Goal: Task Accomplishment & Management: Use online tool/utility

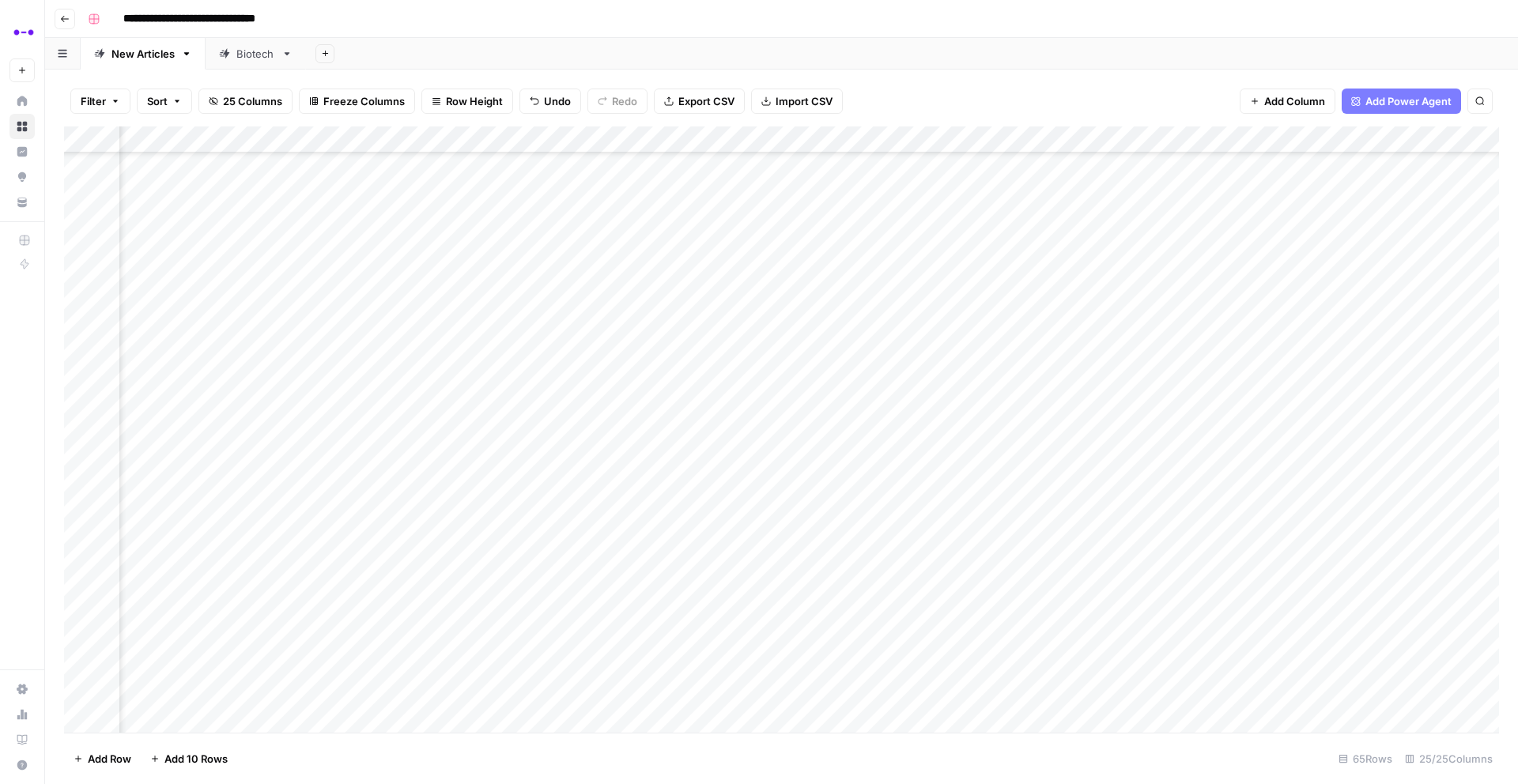
scroll to position [1192, 2266]
click at [667, 139] on div "Add Column" at bounding box center [781, 430] width 1434 height 606
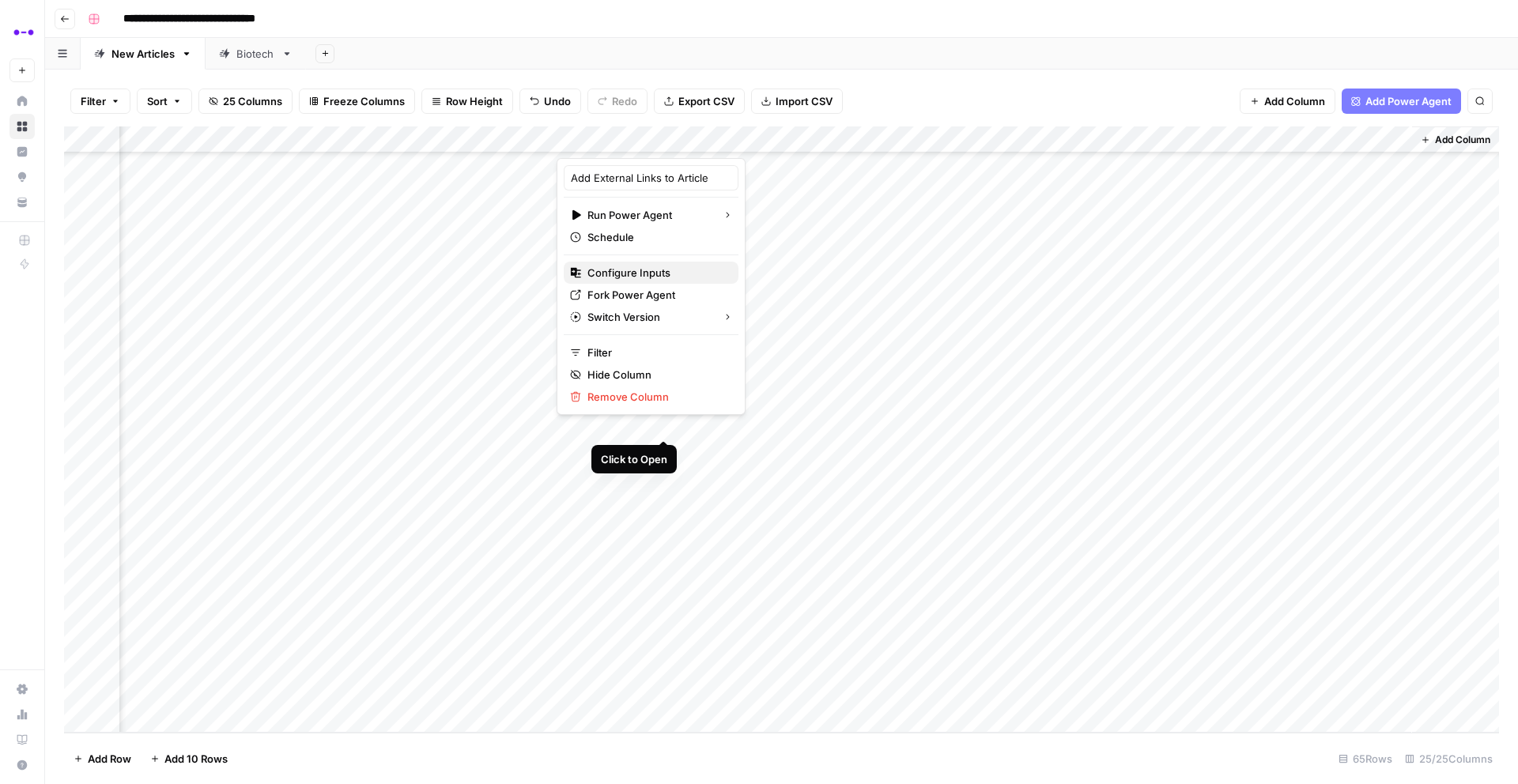
click at [644, 270] on span "Configure Inputs" at bounding box center [656, 272] width 138 height 16
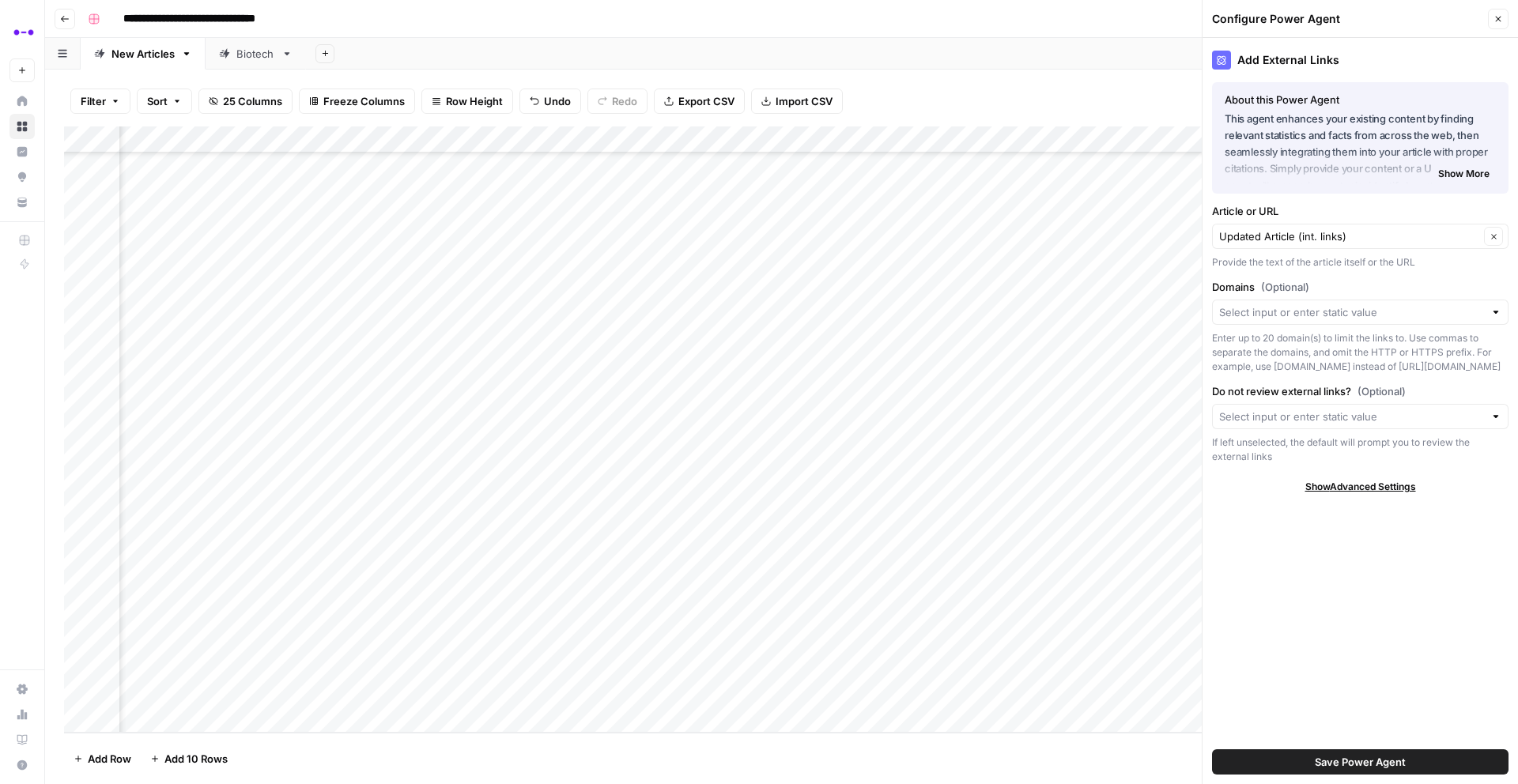
click at [1500, 25] on button "Close" at bounding box center [1497, 19] width 21 height 21
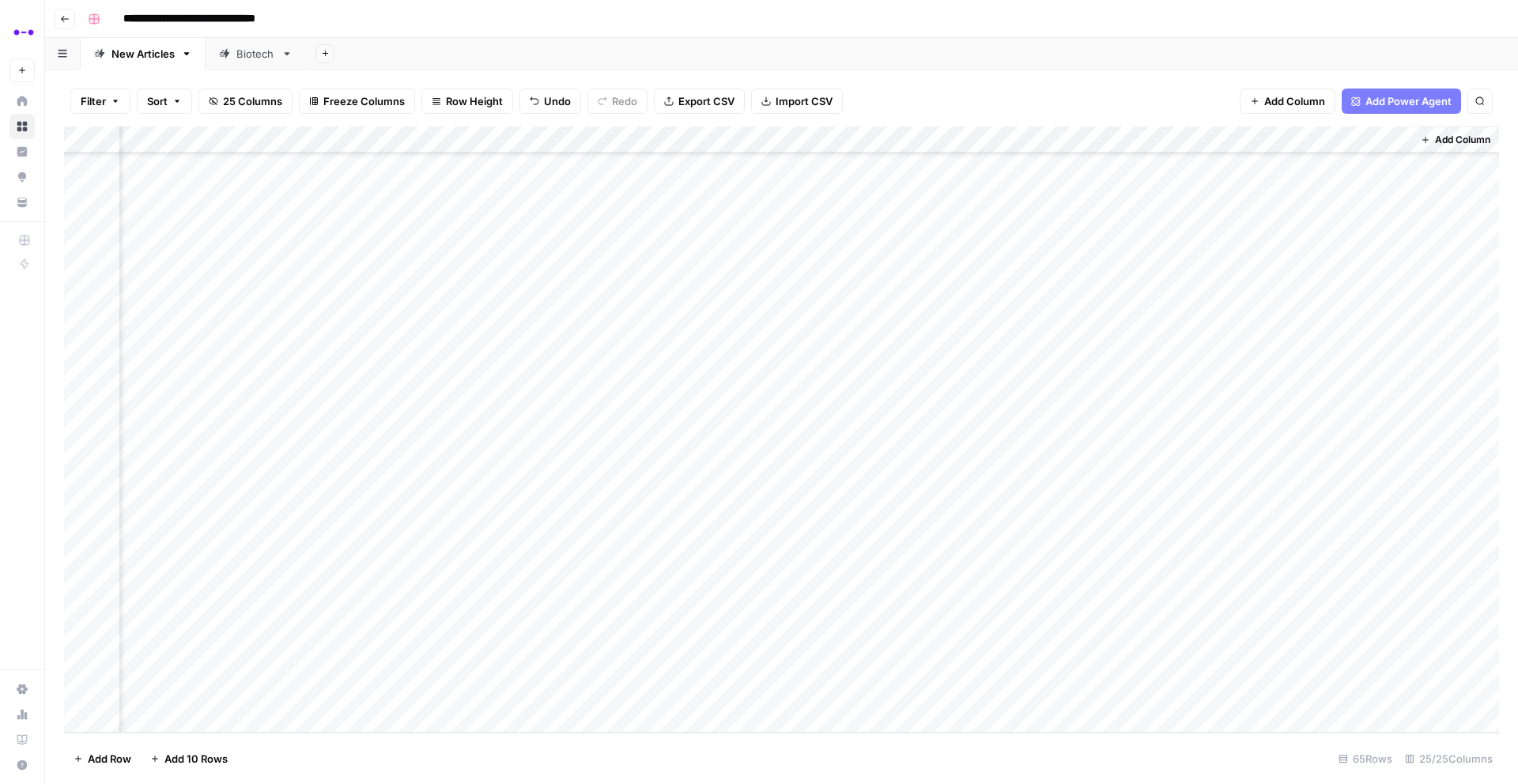
click at [730, 147] on div "Add Column" at bounding box center [781, 430] width 1434 height 606
click at [767, 533] on div "Add Column" at bounding box center [781, 430] width 1434 height 606
click at [919, 552] on div "Add Column" at bounding box center [781, 430] width 1434 height 606
click at [734, 516] on div "Add Column" at bounding box center [781, 430] width 1434 height 606
click at [678, 537] on div "Add Column" at bounding box center [781, 430] width 1434 height 606
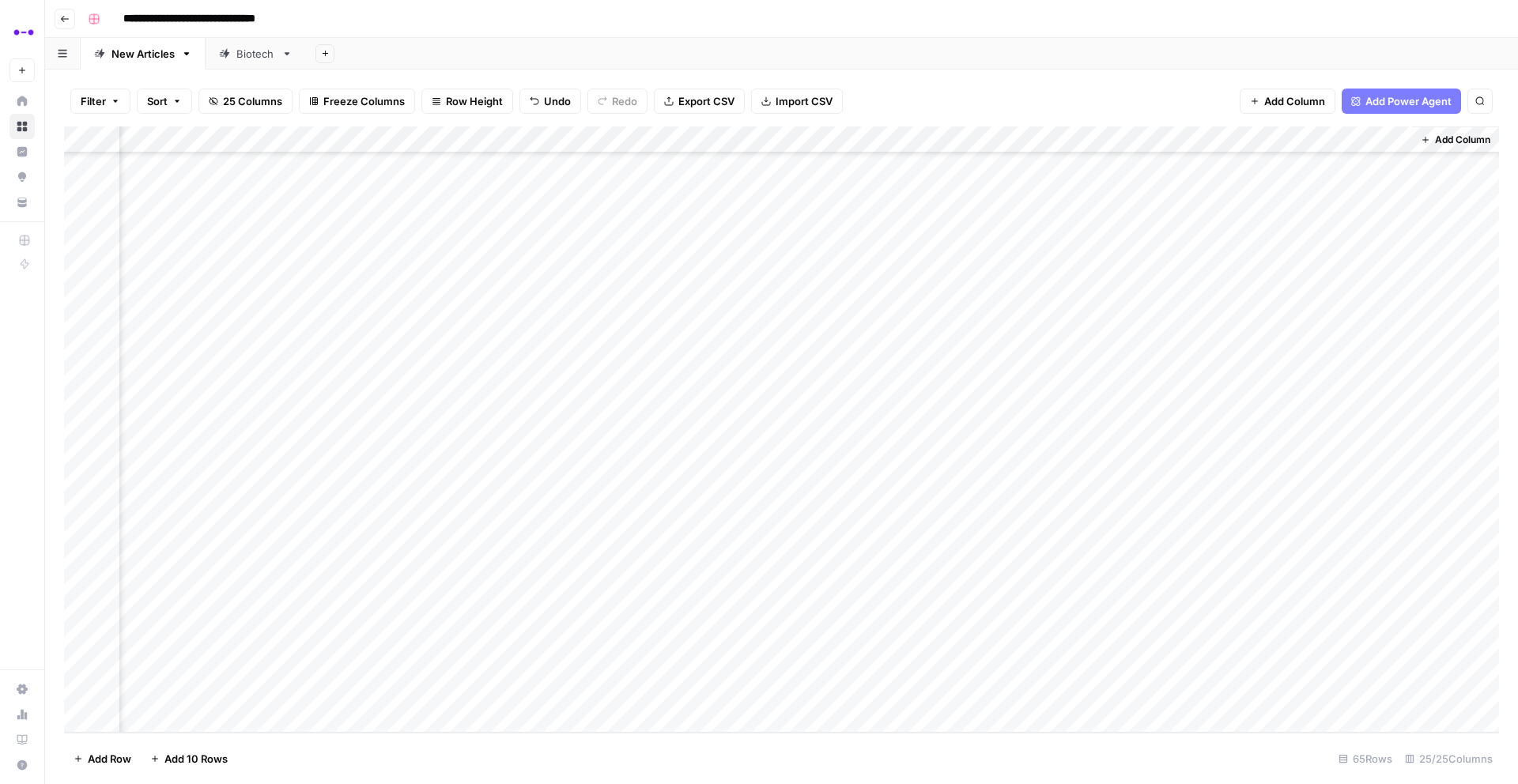
click at [736, 535] on div "Add Column" at bounding box center [781, 430] width 1434 height 606
click at [683, 527] on div "Add Column" at bounding box center [781, 430] width 1434 height 606
click at [687, 528] on div "Add Column" at bounding box center [781, 430] width 1434 height 606
click at [1058, 532] on div "Add Column" at bounding box center [781, 430] width 1434 height 606
click at [1049, 560] on div "Add Column" at bounding box center [781, 430] width 1434 height 606
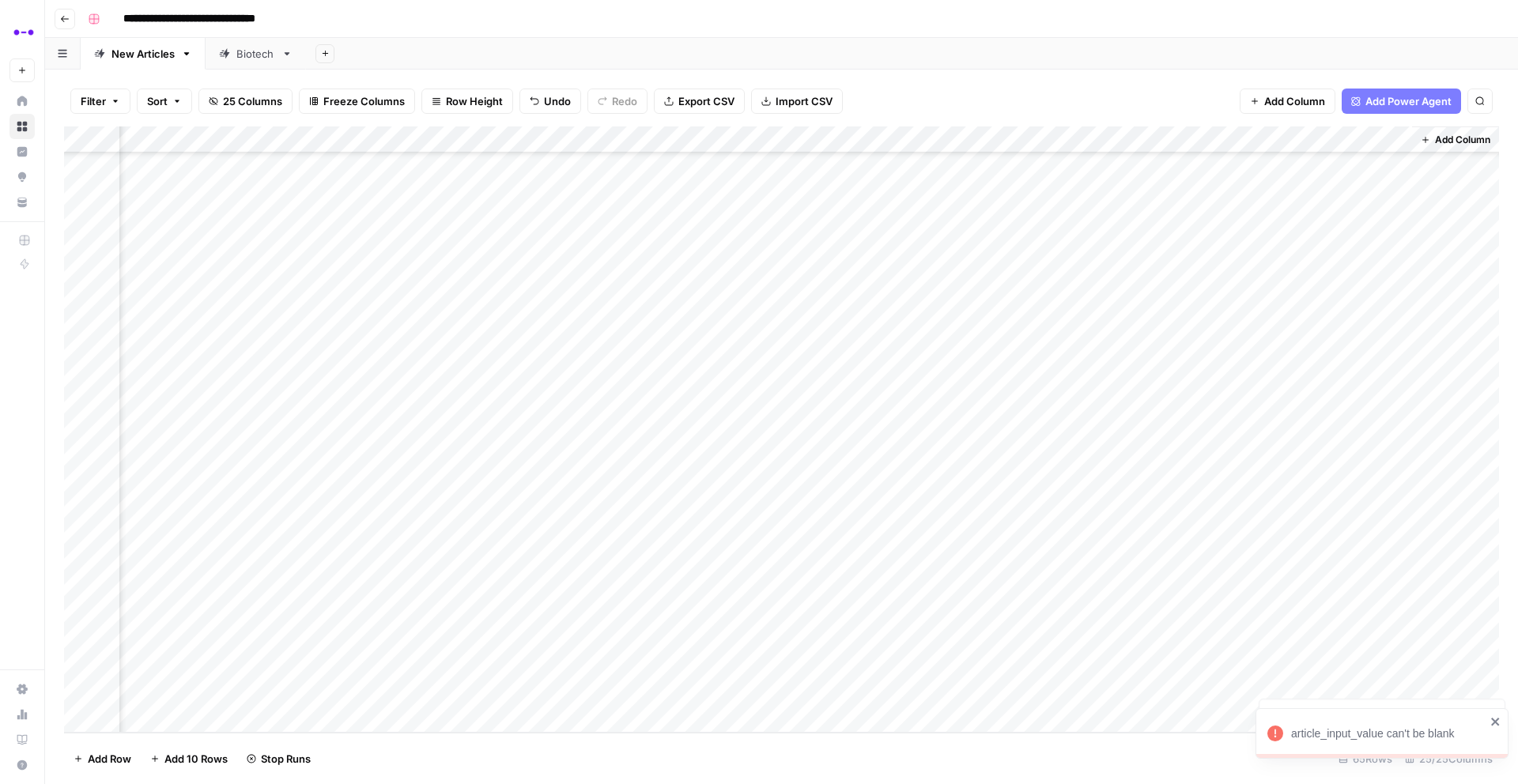
click at [1045, 584] on div "Add Column" at bounding box center [781, 430] width 1434 height 606
click at [669, 140] on div "Add Column" at bounding box center [781, 430] width 1434 height 606
click at [741, 565] on div "Add Column" at bounding box center [781, 430] width 1434 height 606
click at [639, 129] on div "Add Column" at bounding box center [781, 430] width 1434 height 606
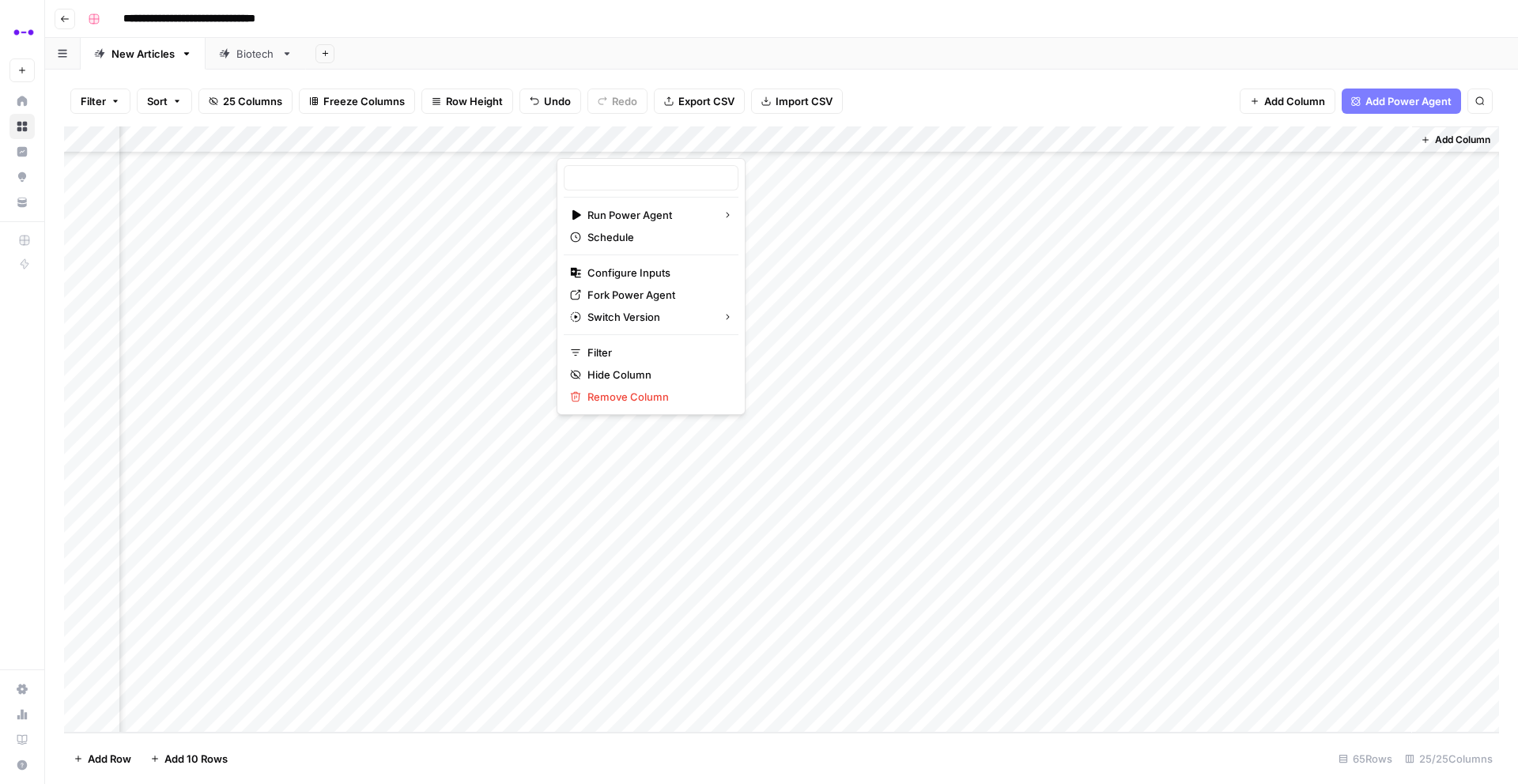
type input "Add External Links to Article"
click at [611, 566] on div "Add Column" at bounding box center [781, 430] width 1434 height 606
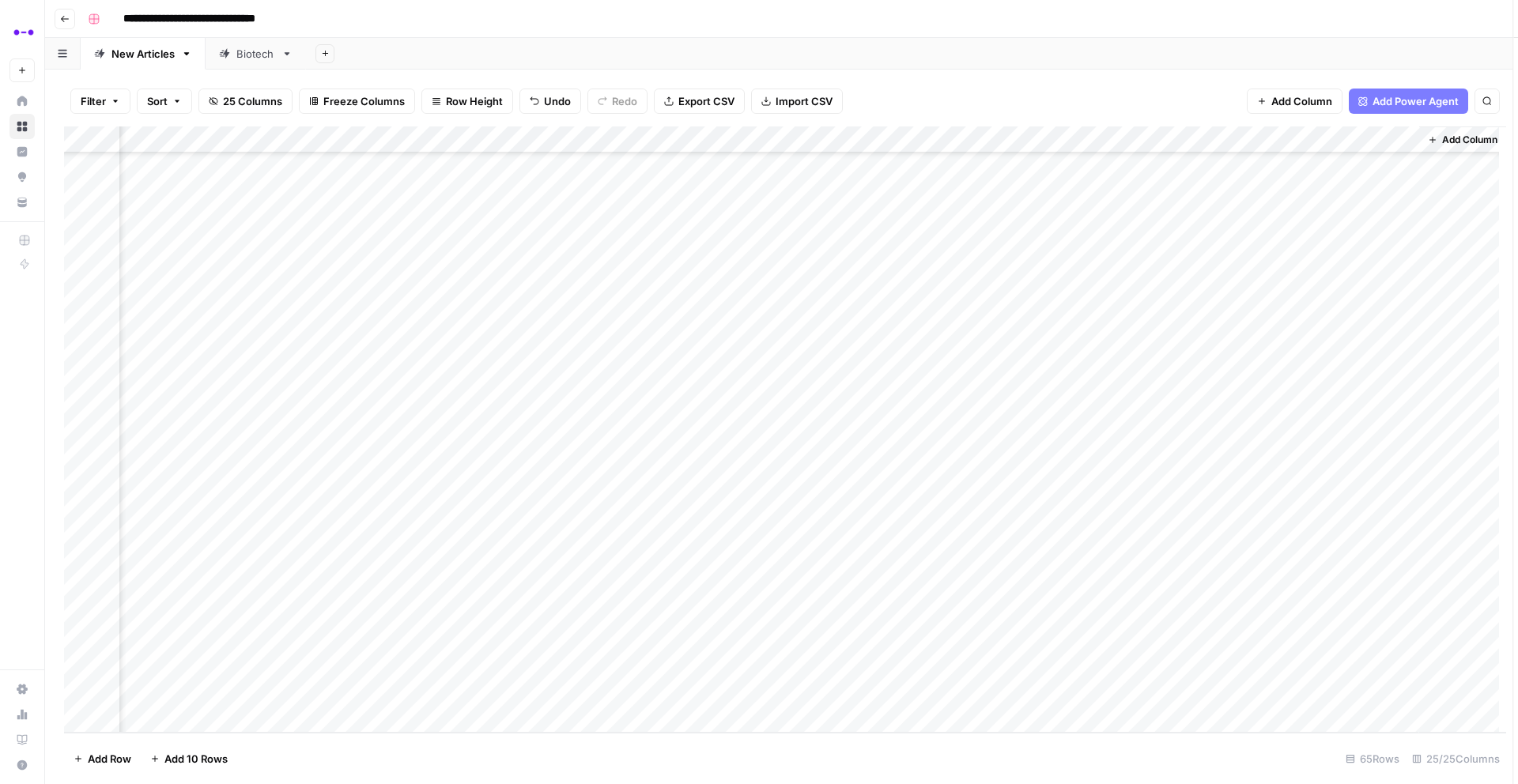
scroll to position [1192, 2259]
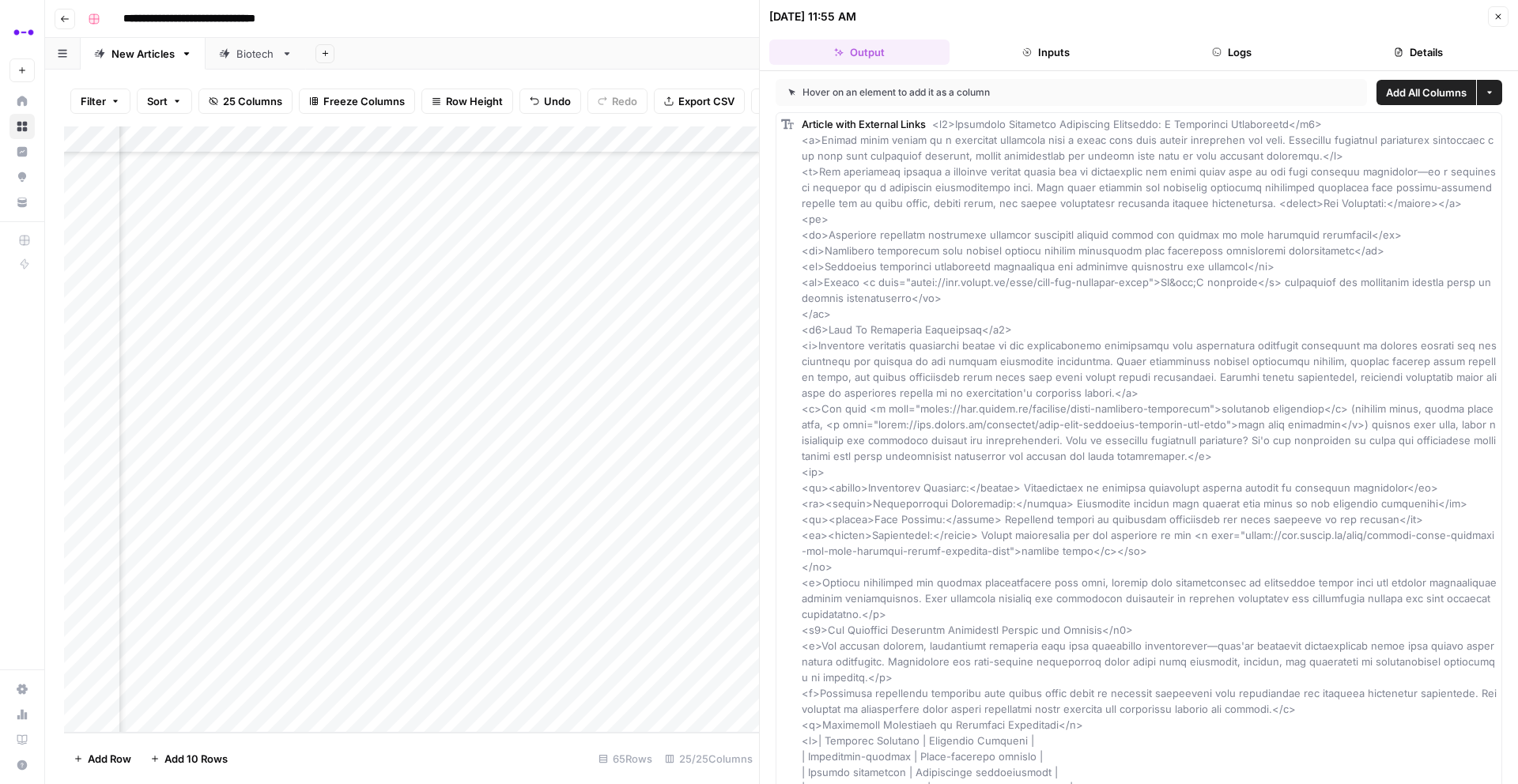
click at [1391, 102] on button "Add All Columns" at bounding box center [1425, 93] width 100 height 25
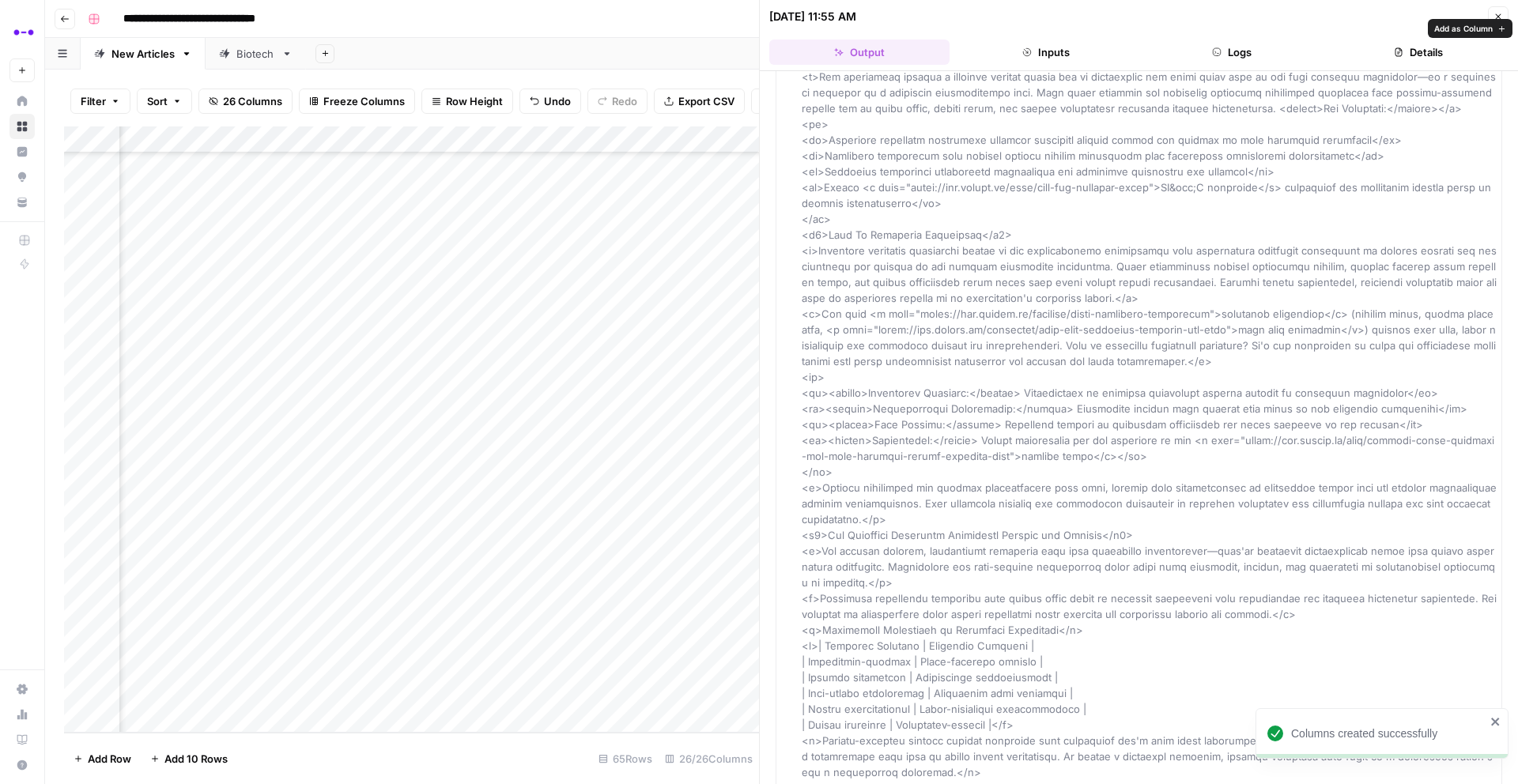
scroll to position [95, 0]
click at [1505, 18] on button "Close" at bounding box center [1497, 16] width 21 height 21
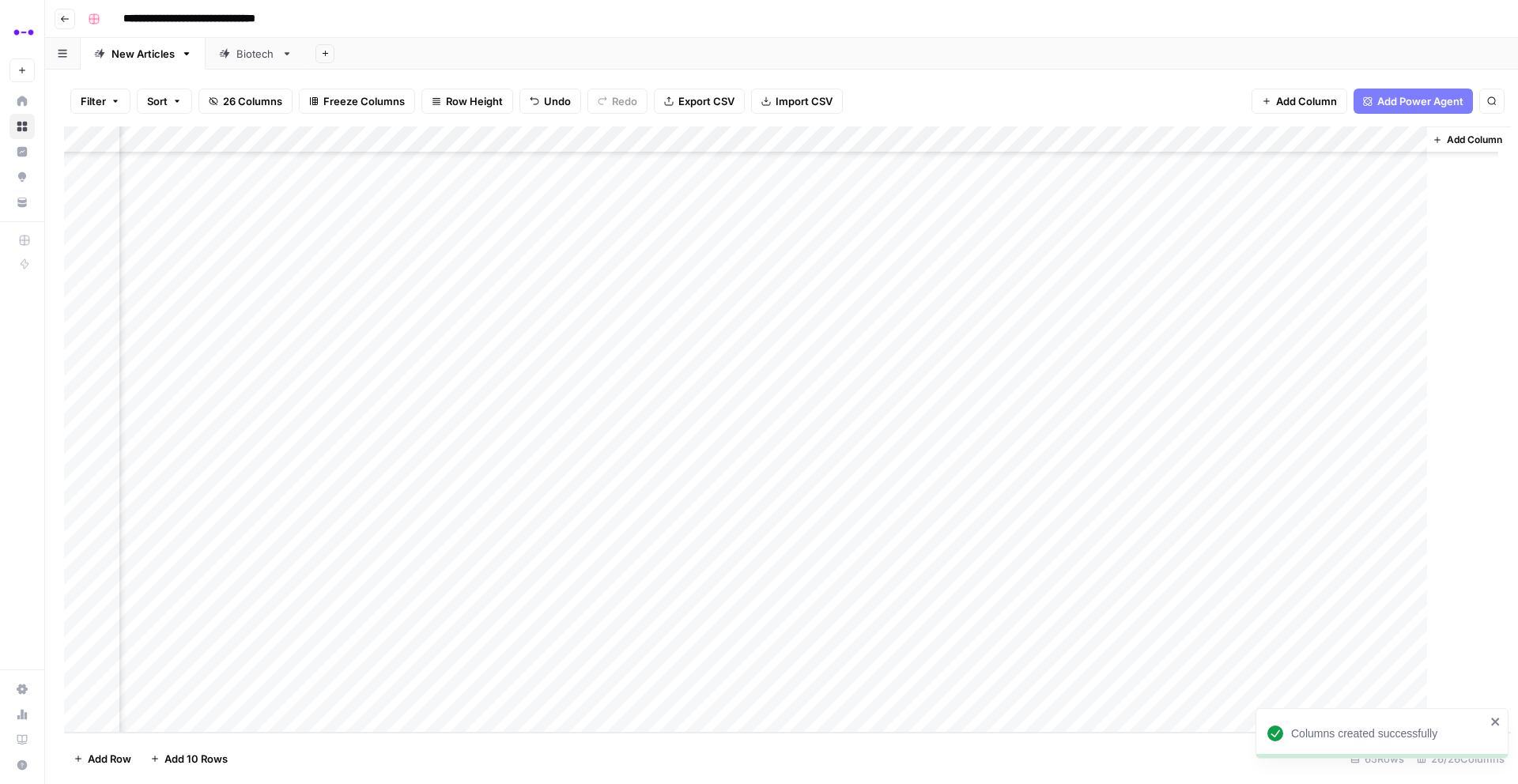
scroll to position [1192, 2389]
click at [1110, 140] on div "Add Column" at bounding box center [781, 430] width 1434 height 606
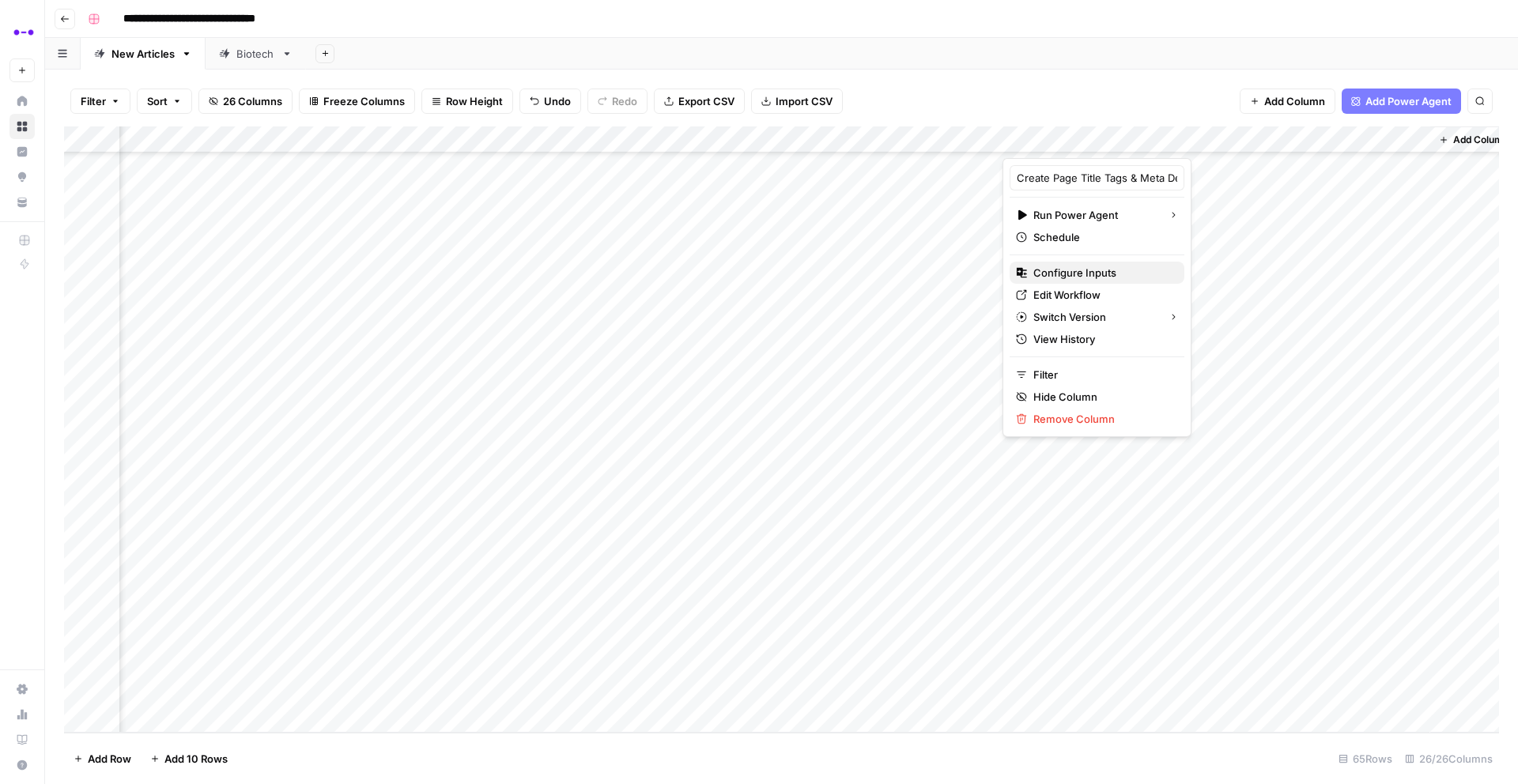
click at [1055, 272] on span "Configure Inputs" at bounding box center [1103, 272] width 138 height 16
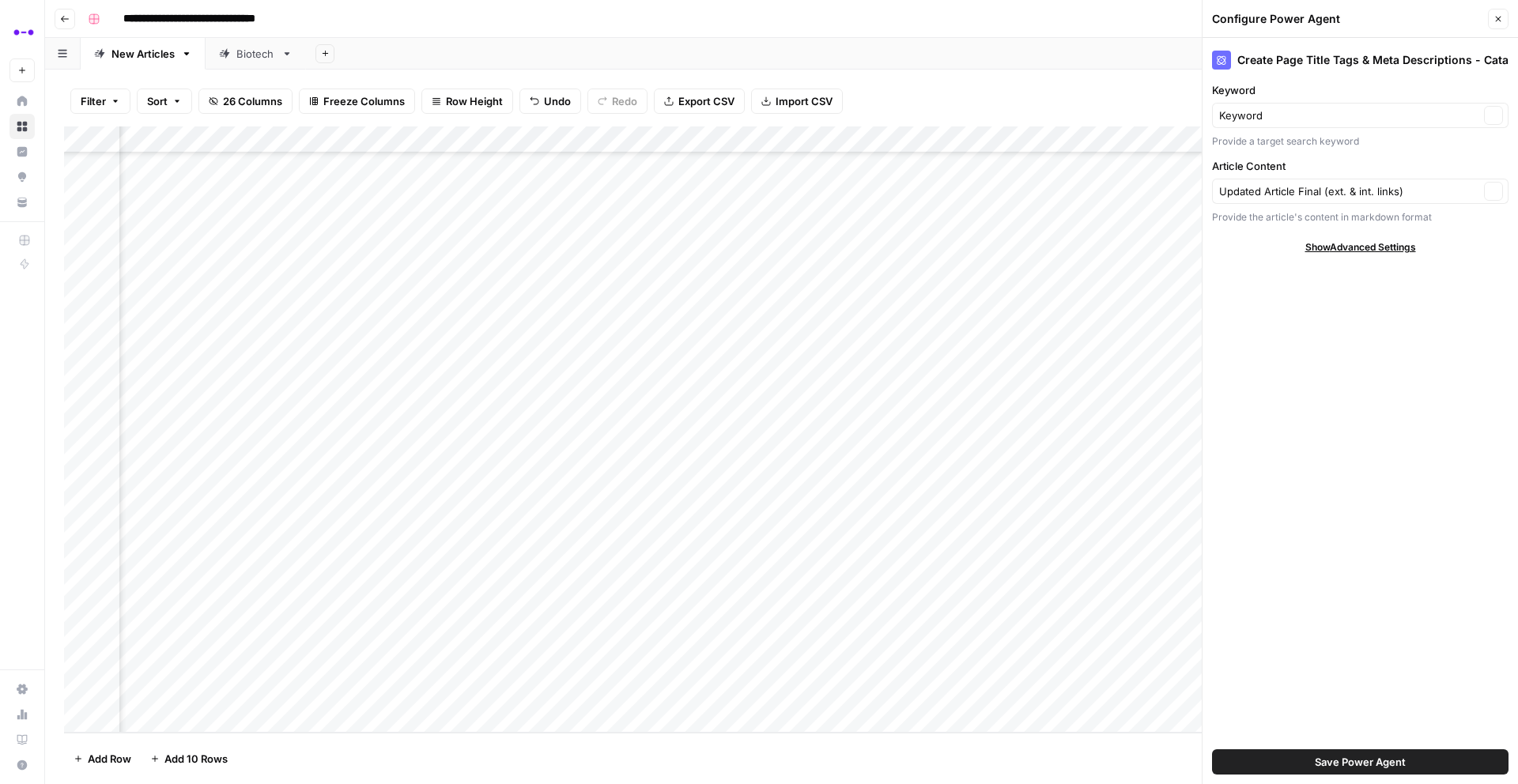
click at [637, 559] on div "Add Column" at bounding box center [781, 430] width 1434 height 606
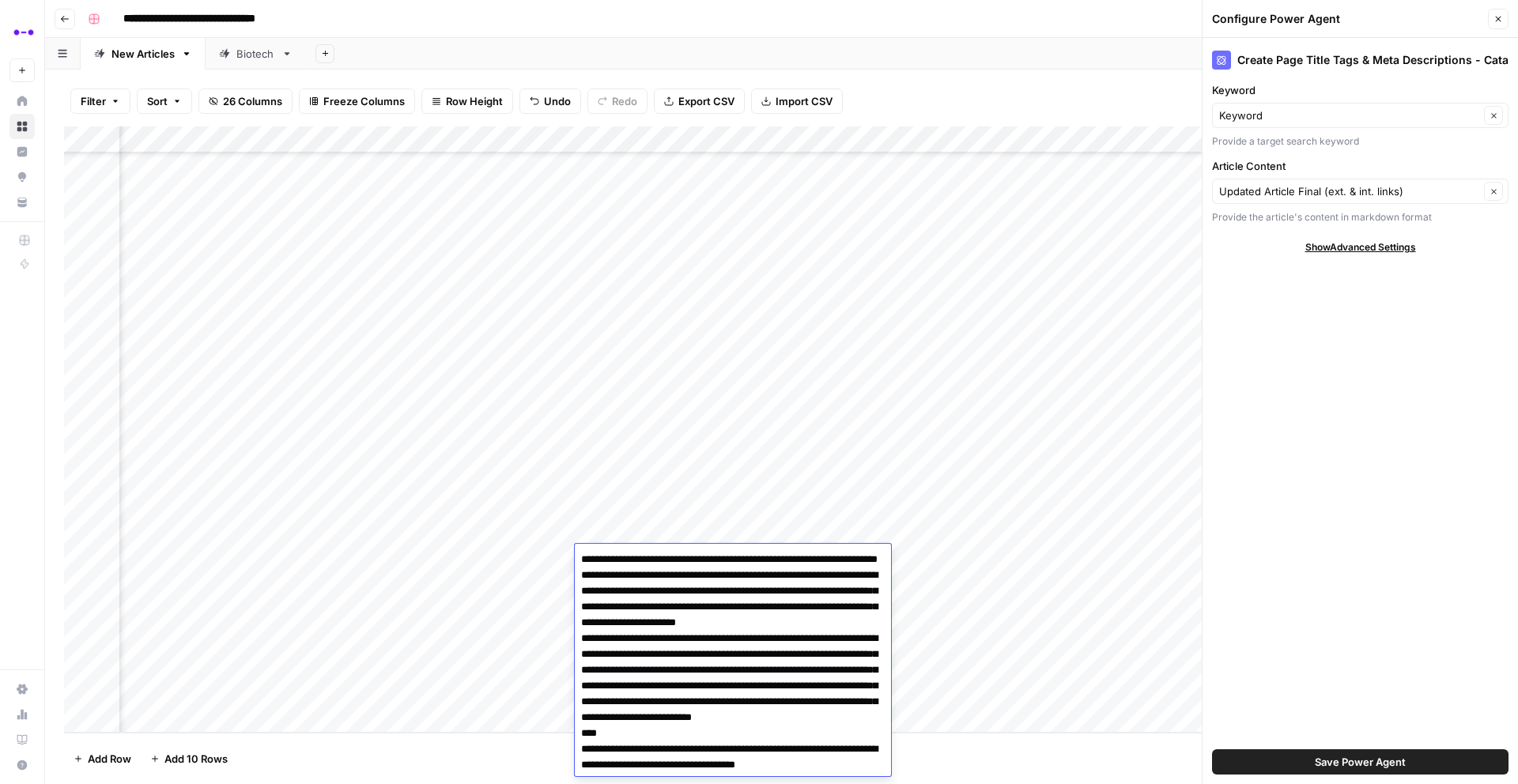
click at [722, 471] on div "Add Column" at bounding box center [781, 430] width 1434 height 606
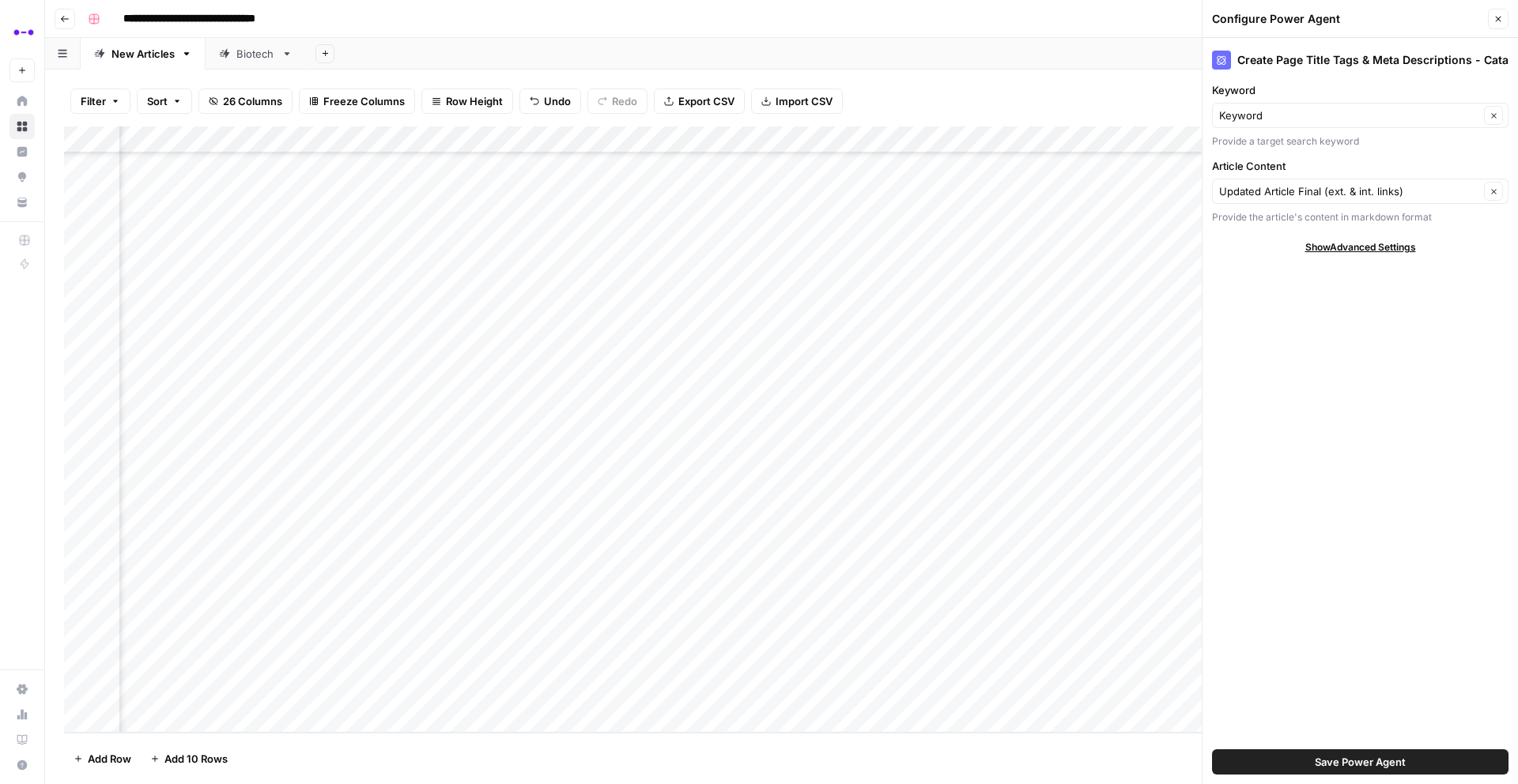
click at [677, 414] on div "Add Column" at bounding box center [781, 430] width 1434 height 606
click at [706, 134] on div "Add Column" at bounding box center [781, 430] width 1434 height 606
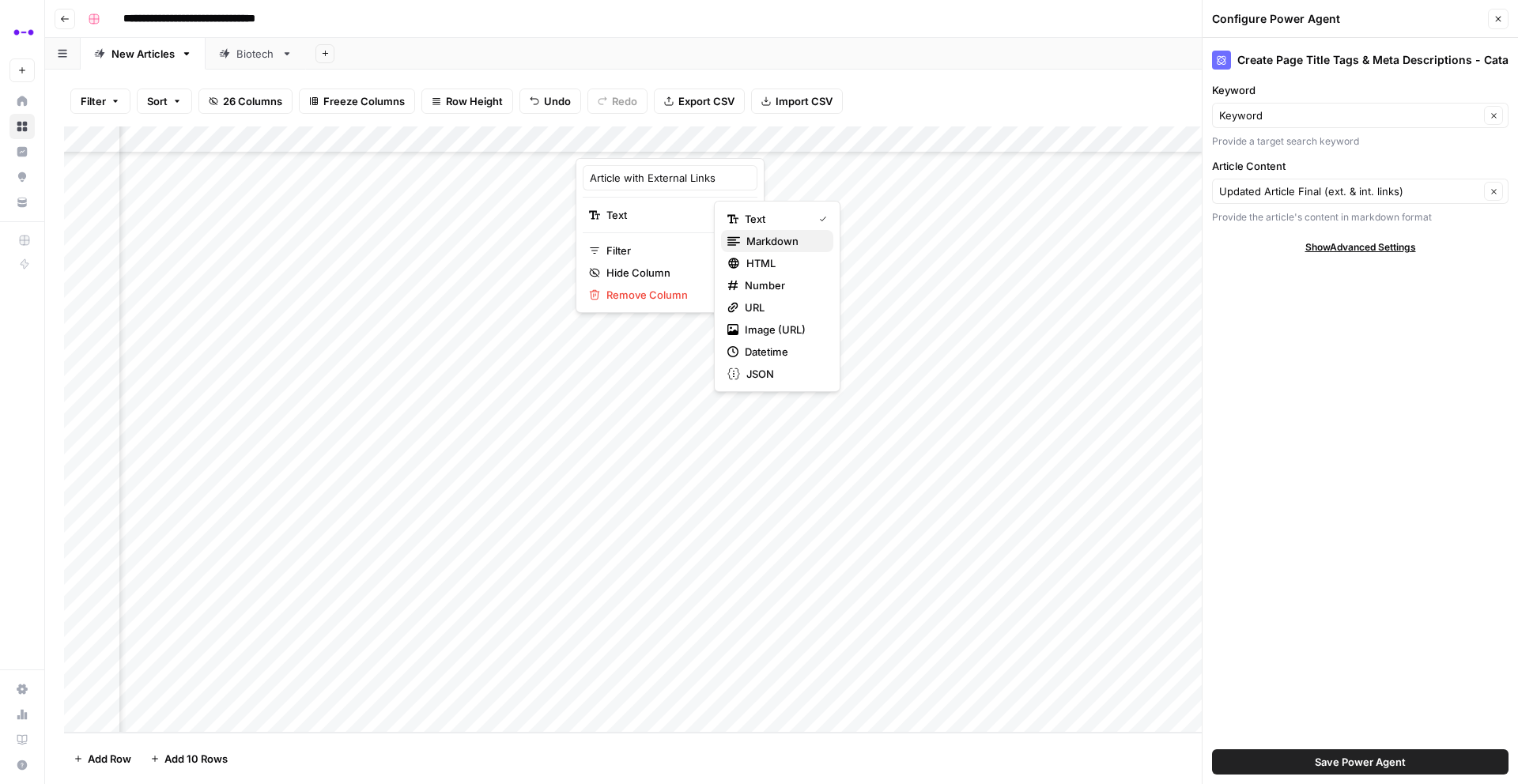
click at [742, 238] on div "Markdown" at bounding box center [777, 241] width 100 height 16
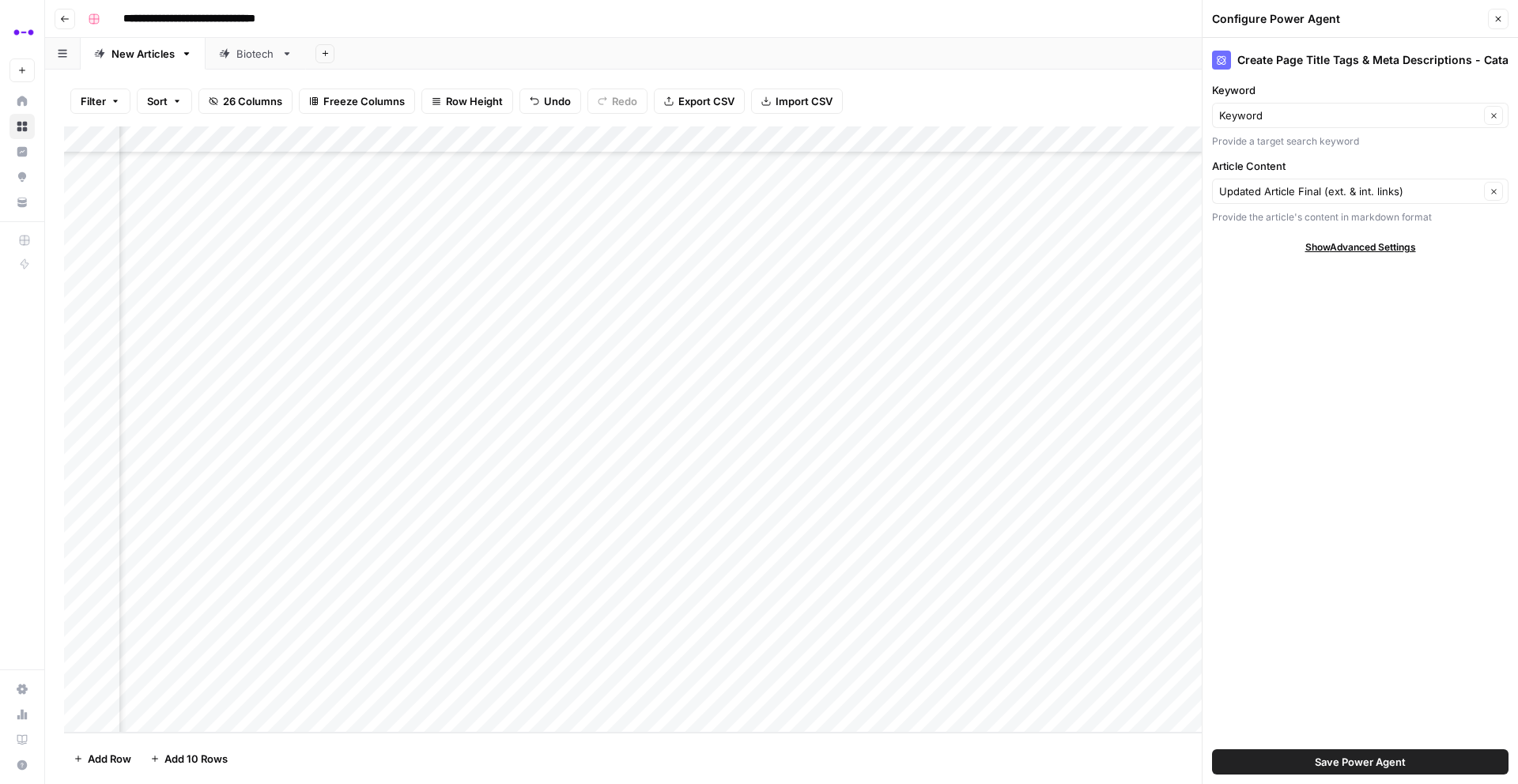
click at [761, 608] on div "Add Column" at bounding box center [781, 430] width 1434 height 606
click at [663, 559] on div "Add Column" at bounding box center [781, 430] width 1434 height 606
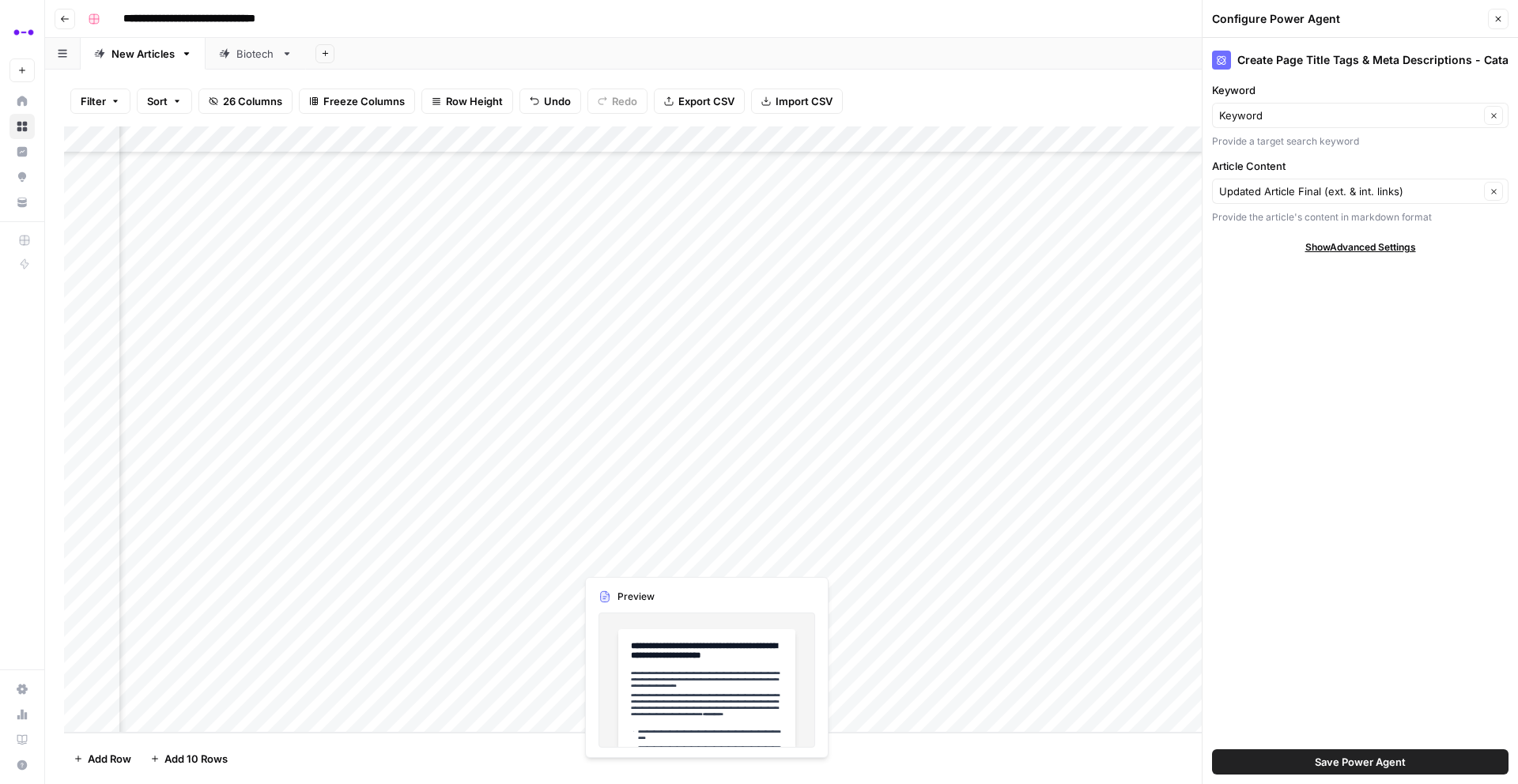
click at [663, 559] on div "Add Column" at bounding box center [781, 430] width 1434 height 606
click at [663, 559] on div at bounding box center [647, 558] width 145 height 30
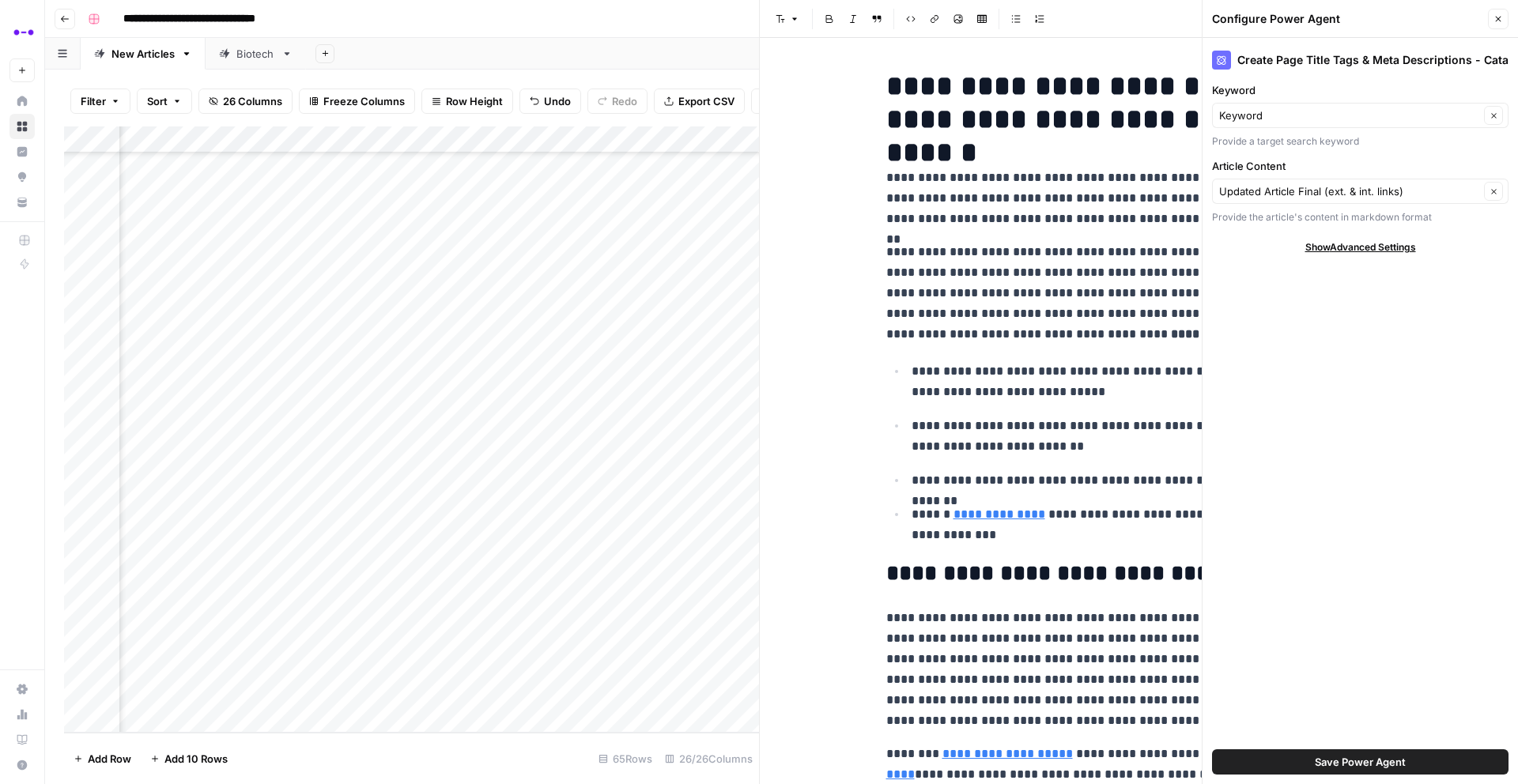
click at [1498, 22] on icon "button" at bounding box center [1497, 19] width 10 height 10
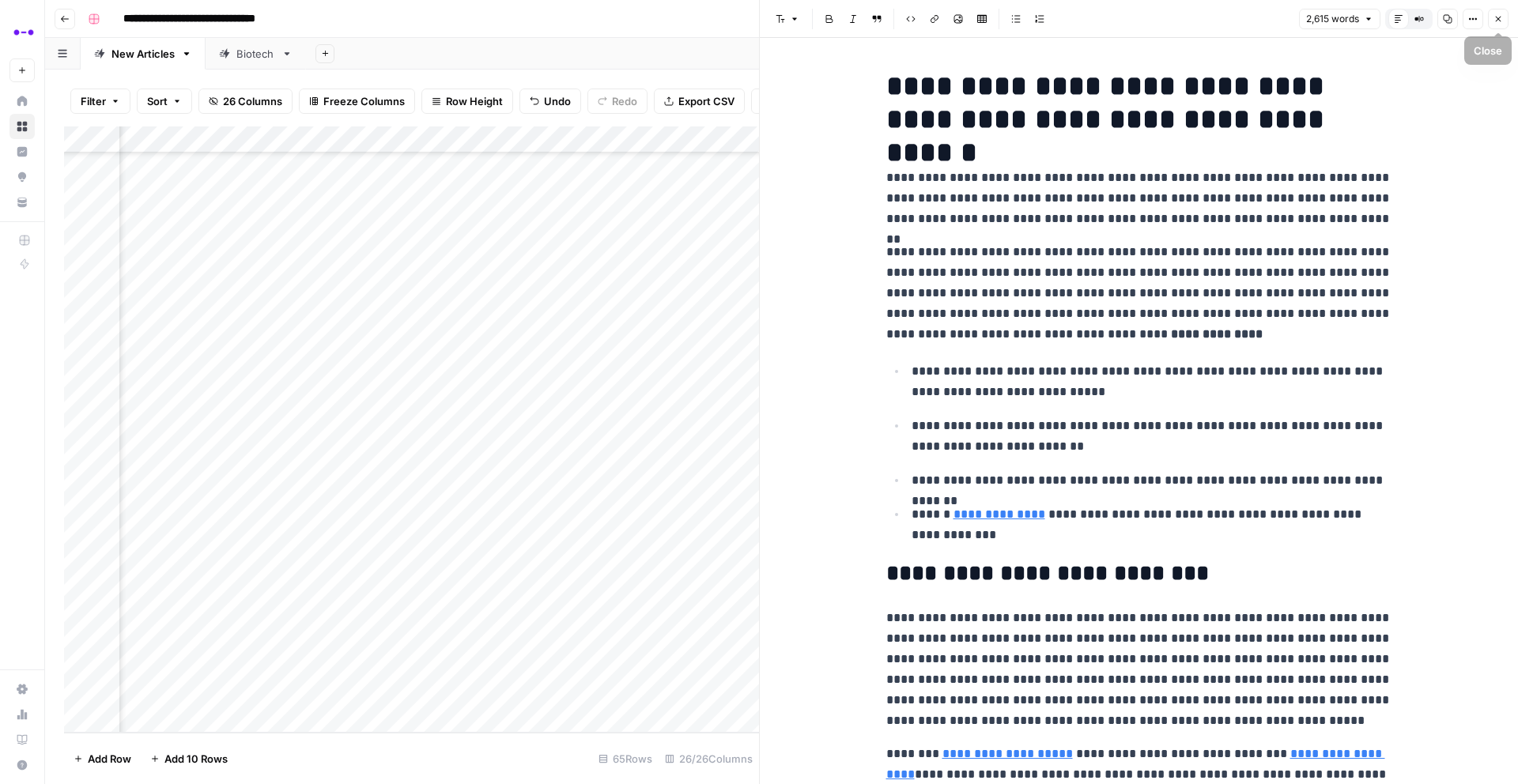
click at [1499, 18] on icon "button" at bounding box center [1497, 19] width 10 height 10
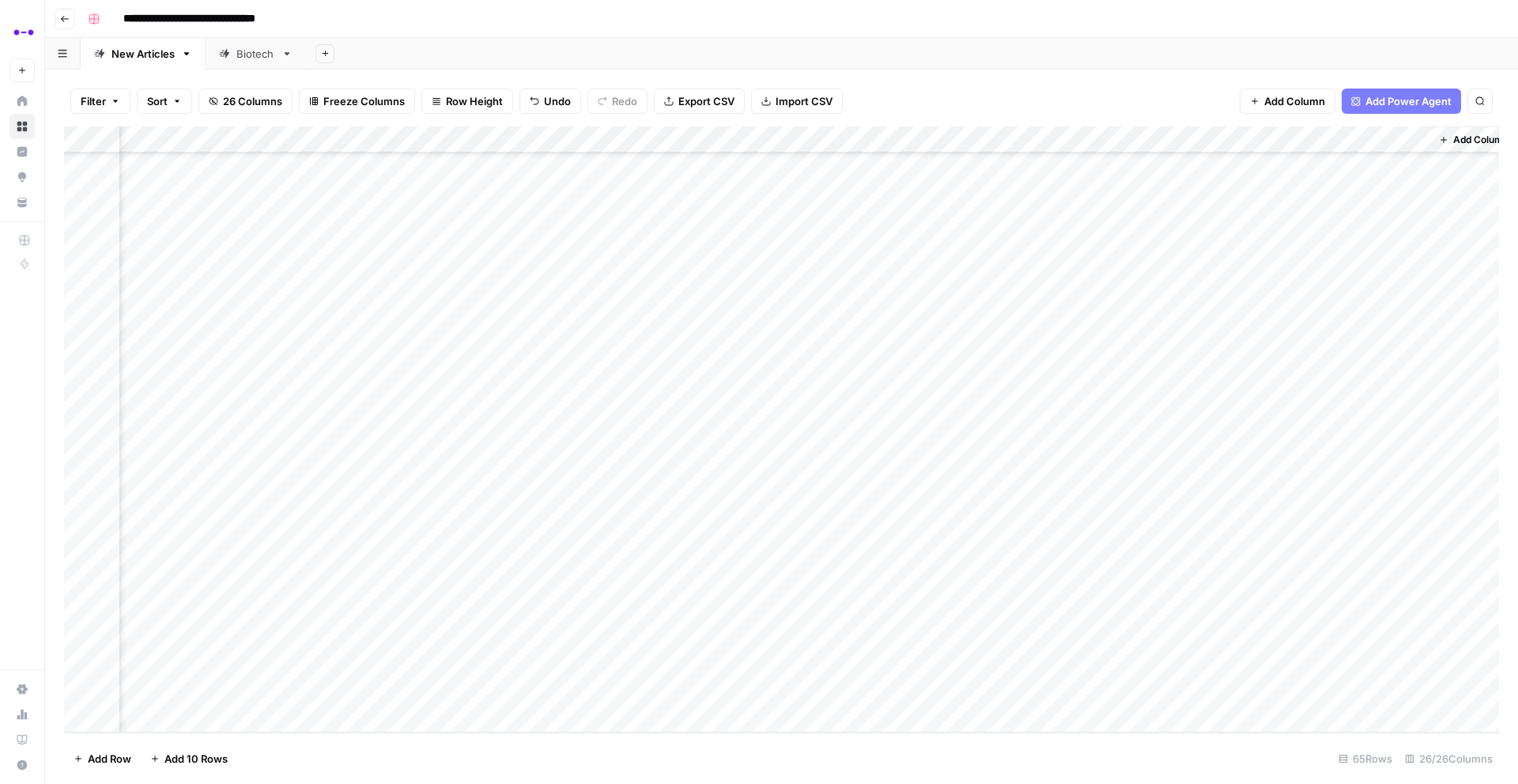
click at [1104, 138] on div "Add Column" at bounding box center [781, 430] width 1434 height 606
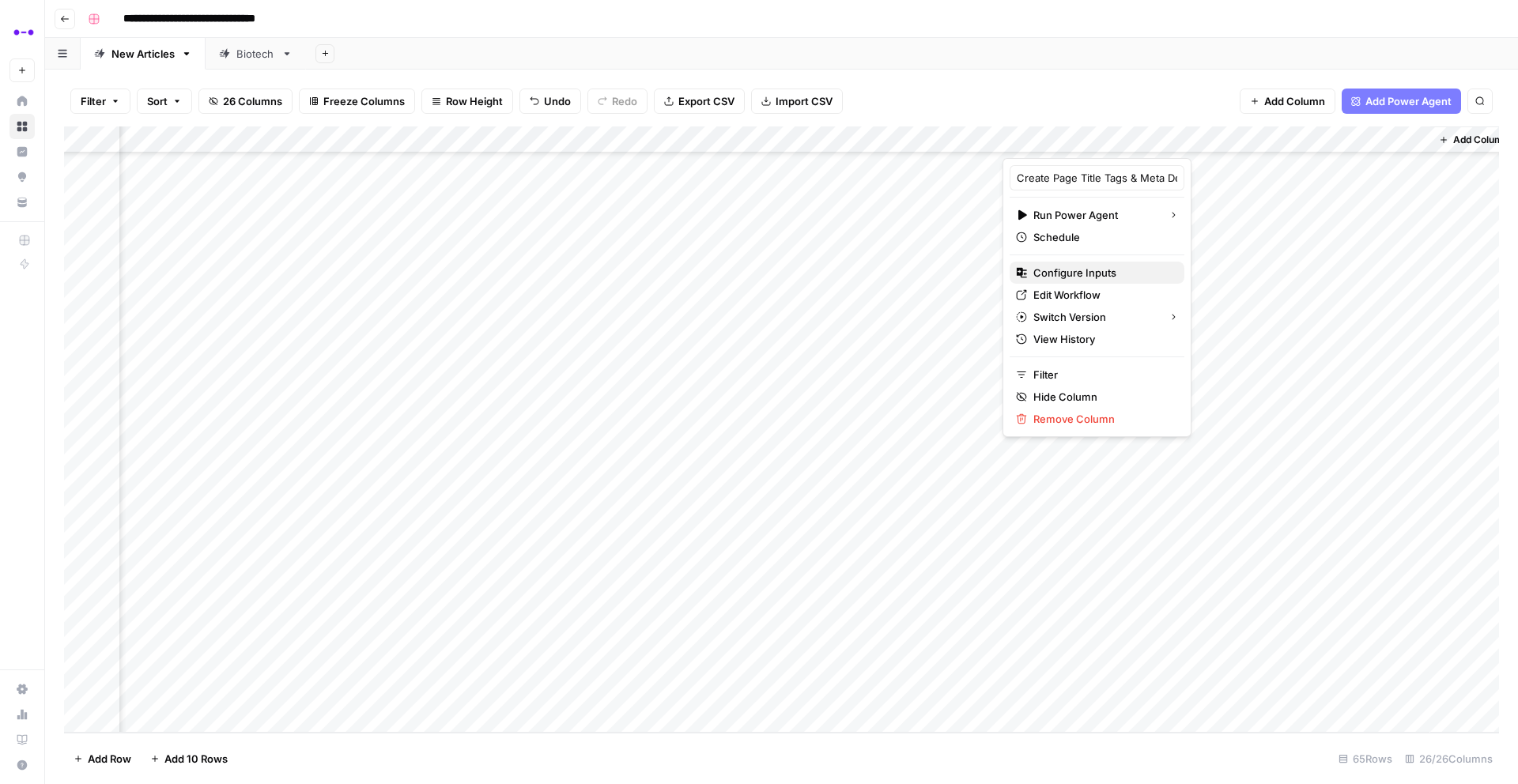
click at [1058, 270] on span "Configure Inputs" at bounding box center [1103, 272] width 138 height 16
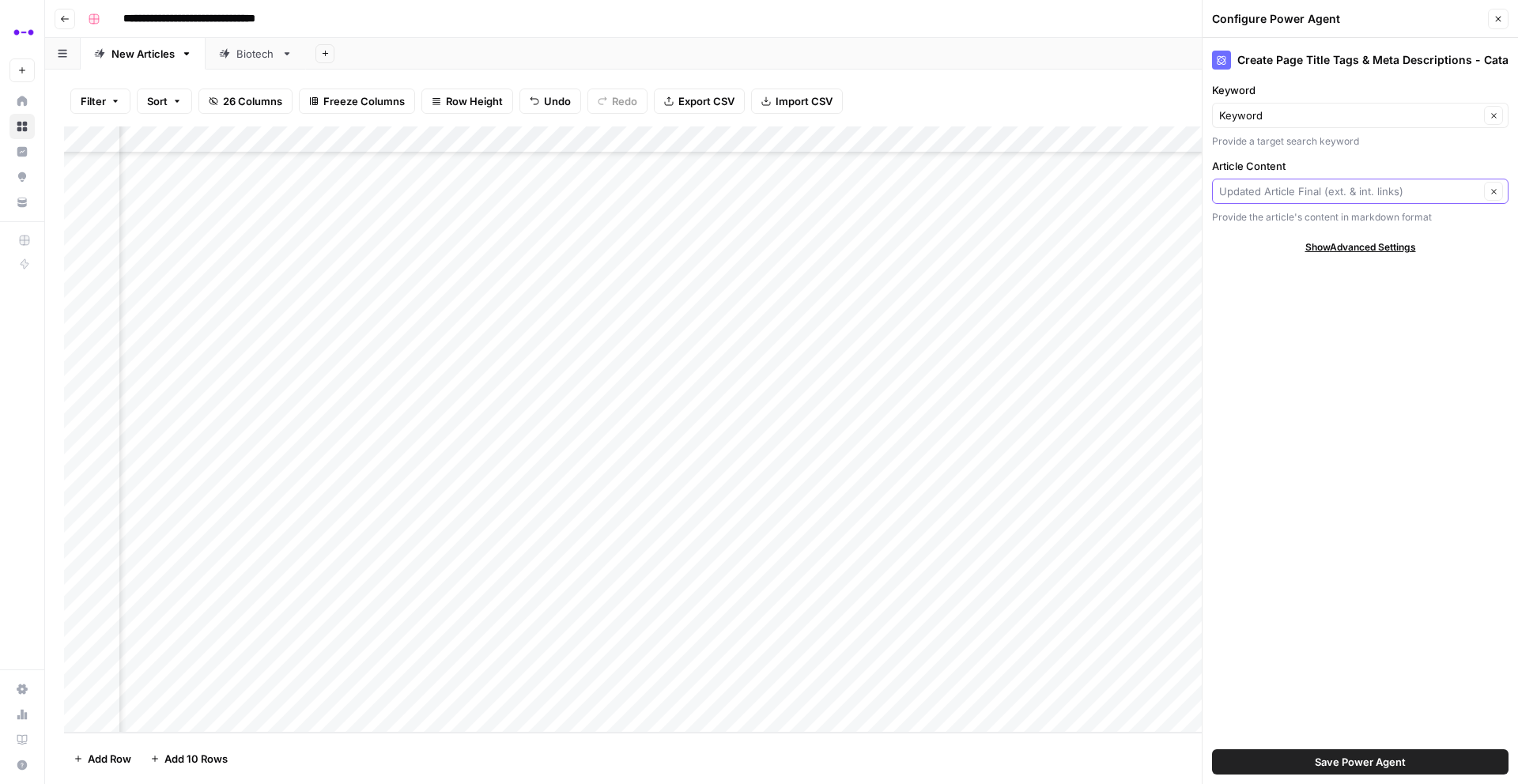
click at [1265, 190] on input "Article Content" at bounding box center [1348, 192] width 260 height 16
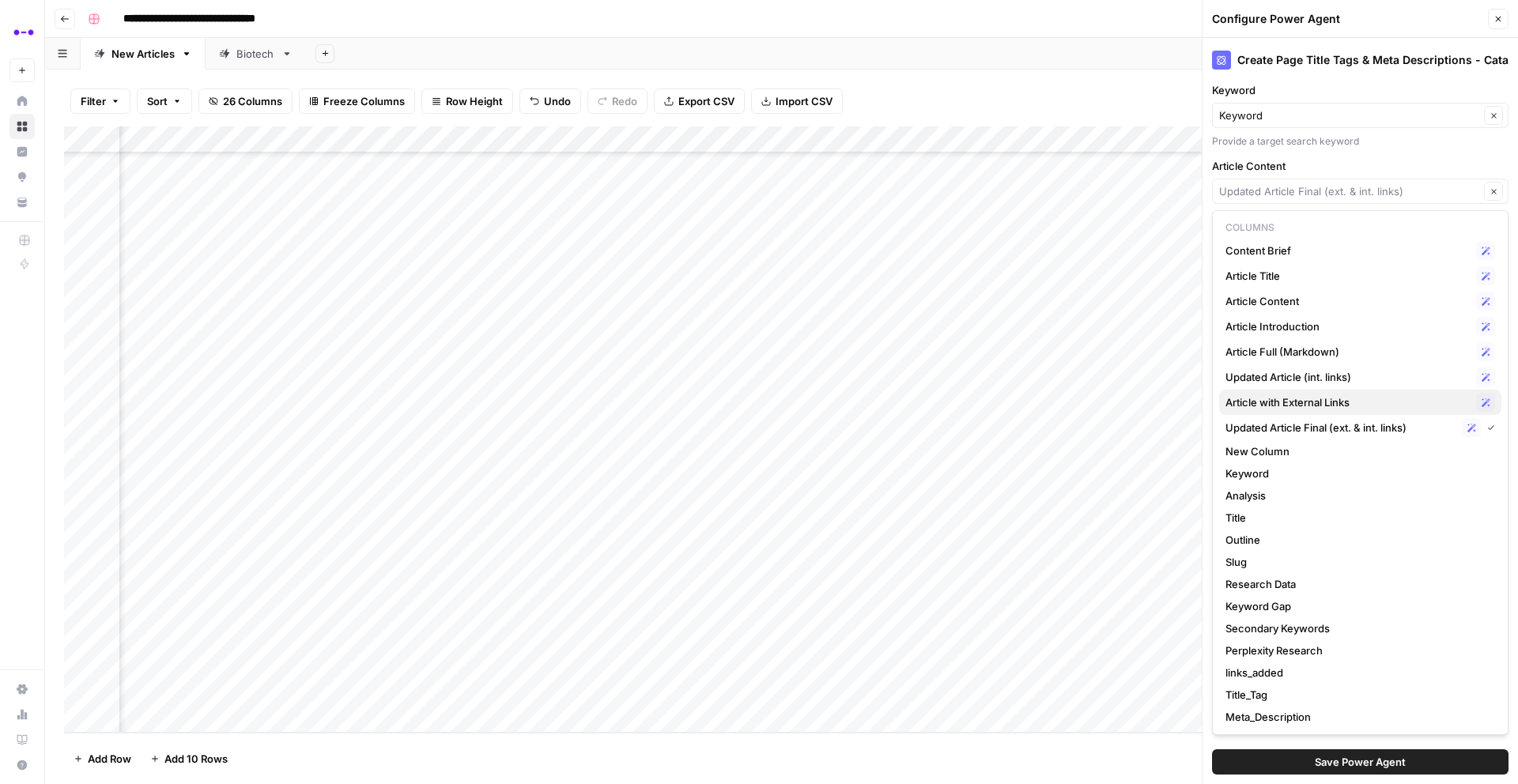
click at [1307, 400] on span "Article with External Links" at bounding box center [1347, 403] width 245 height 16
type input "Article with External Links"
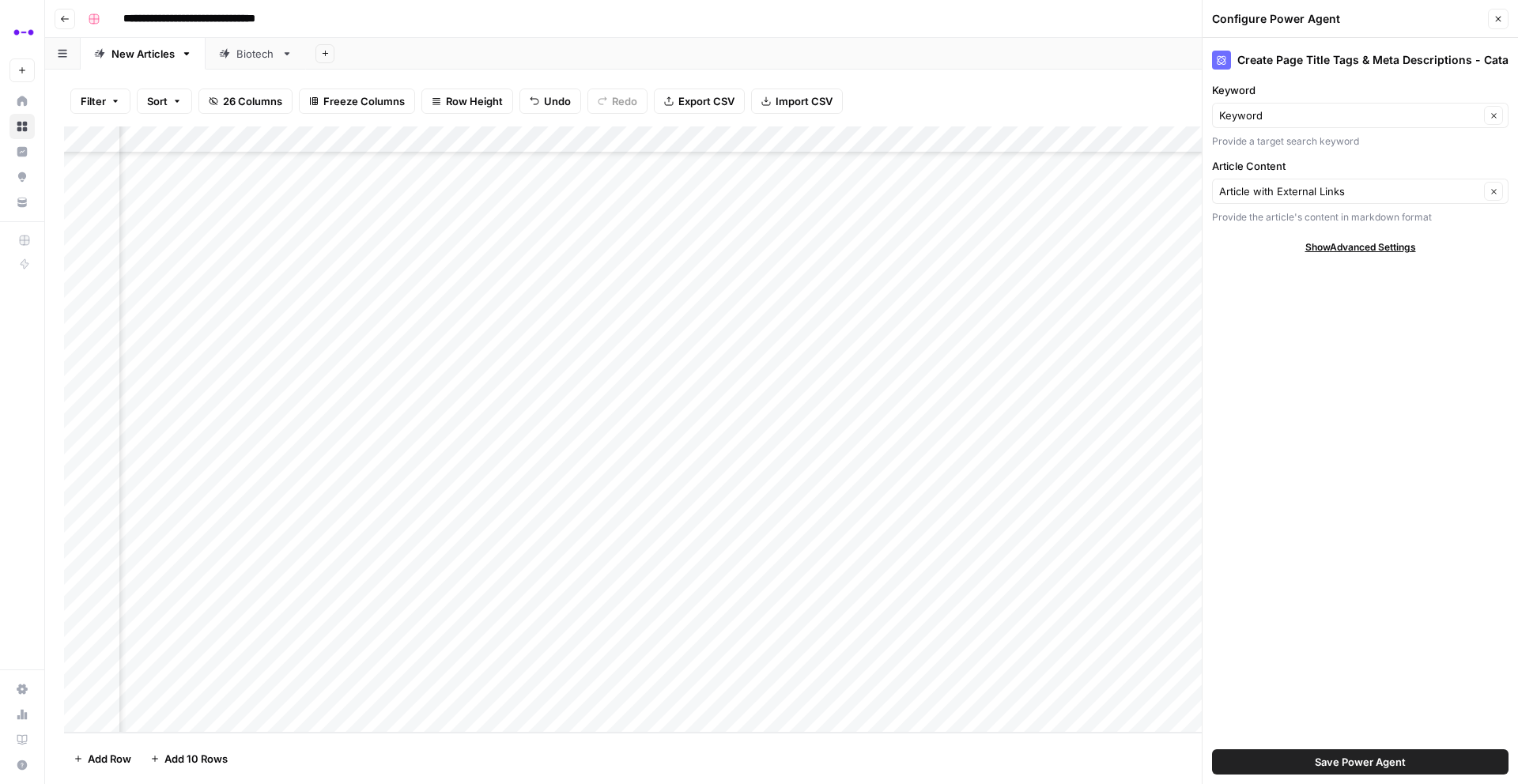
click at [1353, 761] on span "Save Power Agent" at bounding box center [1360, 762] width 91 height 16
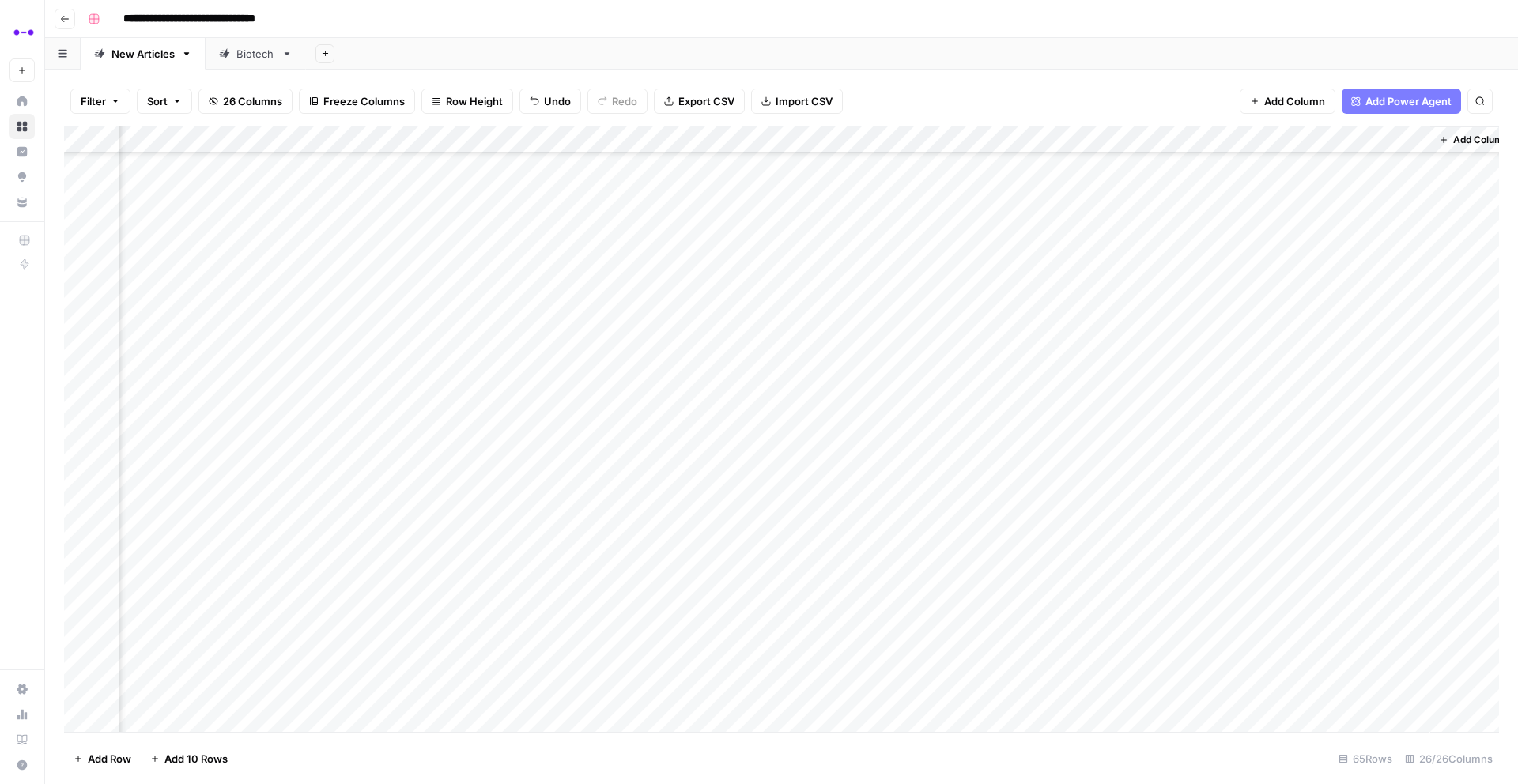
click at [1077, 557] on div "Add Column" at bounding box center [781, 430] width 1434 height 606
click at [1073, 584] on div "Add Column" at bounding box center [781, 430] width 1434 height 606
click at [1071, 613] on div "Add Column" at bounding box center [781, 430] width 1434 height 606
click at [1067, 643] on div "Add Column" at bounding box center [781, 430] width 1434 height 606
click at [1067, 662] on div "Add Column" at bounding box center [781, 430] width 1434 height 606
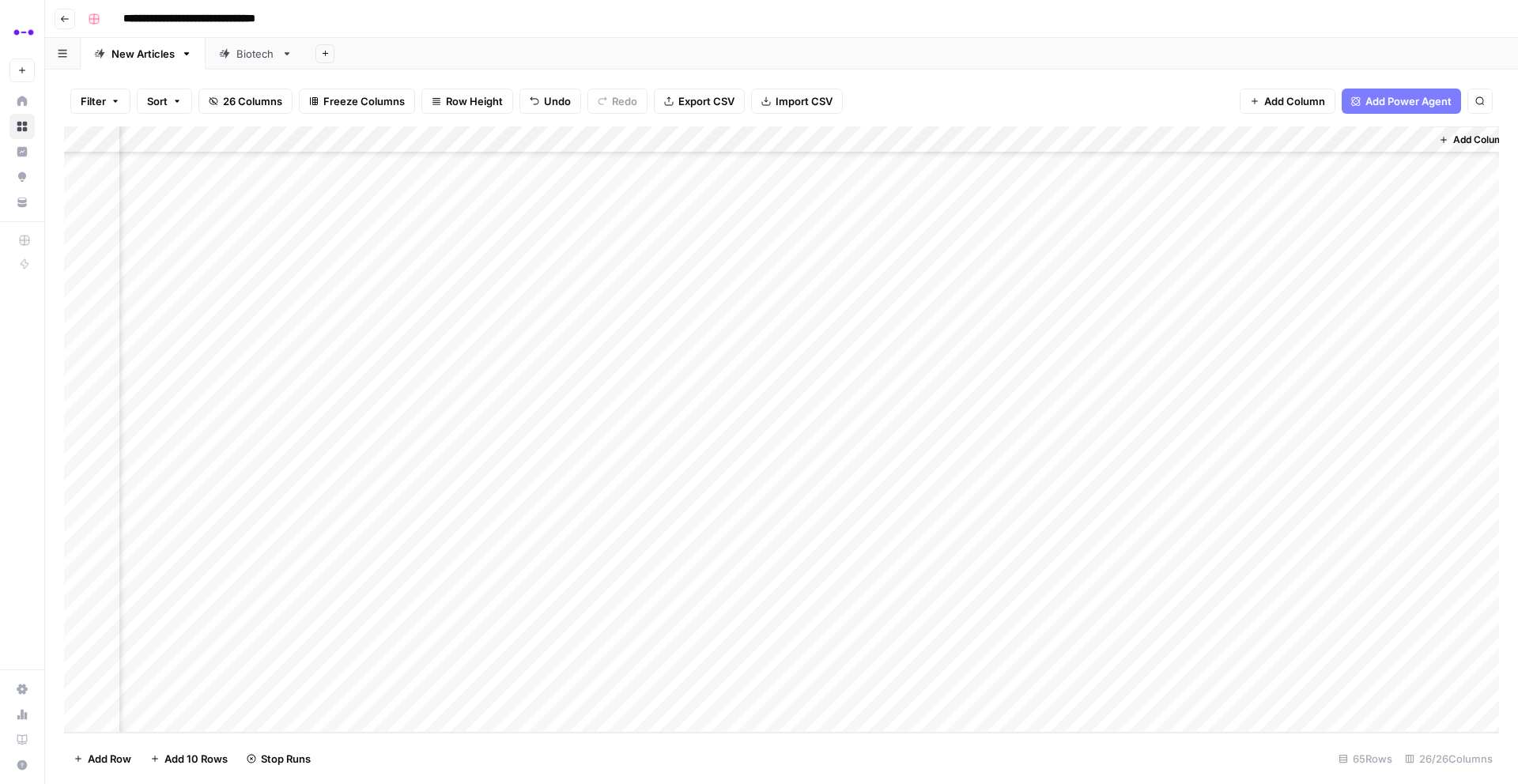
click at [1068, 689] on div "Add Column" at bounding box center [781, 430] width 1434 height 606
click at [1080, 581] on div "Add Column" at bounding box center [781, 430] width 1434 height 606
click at [1063, 665] on div "Add Column" at bounding box center [781, 430] width 1434 height 606
click at [916, 468] on div "Add Column" at bounding box center [781, 430] width 1434 height 606
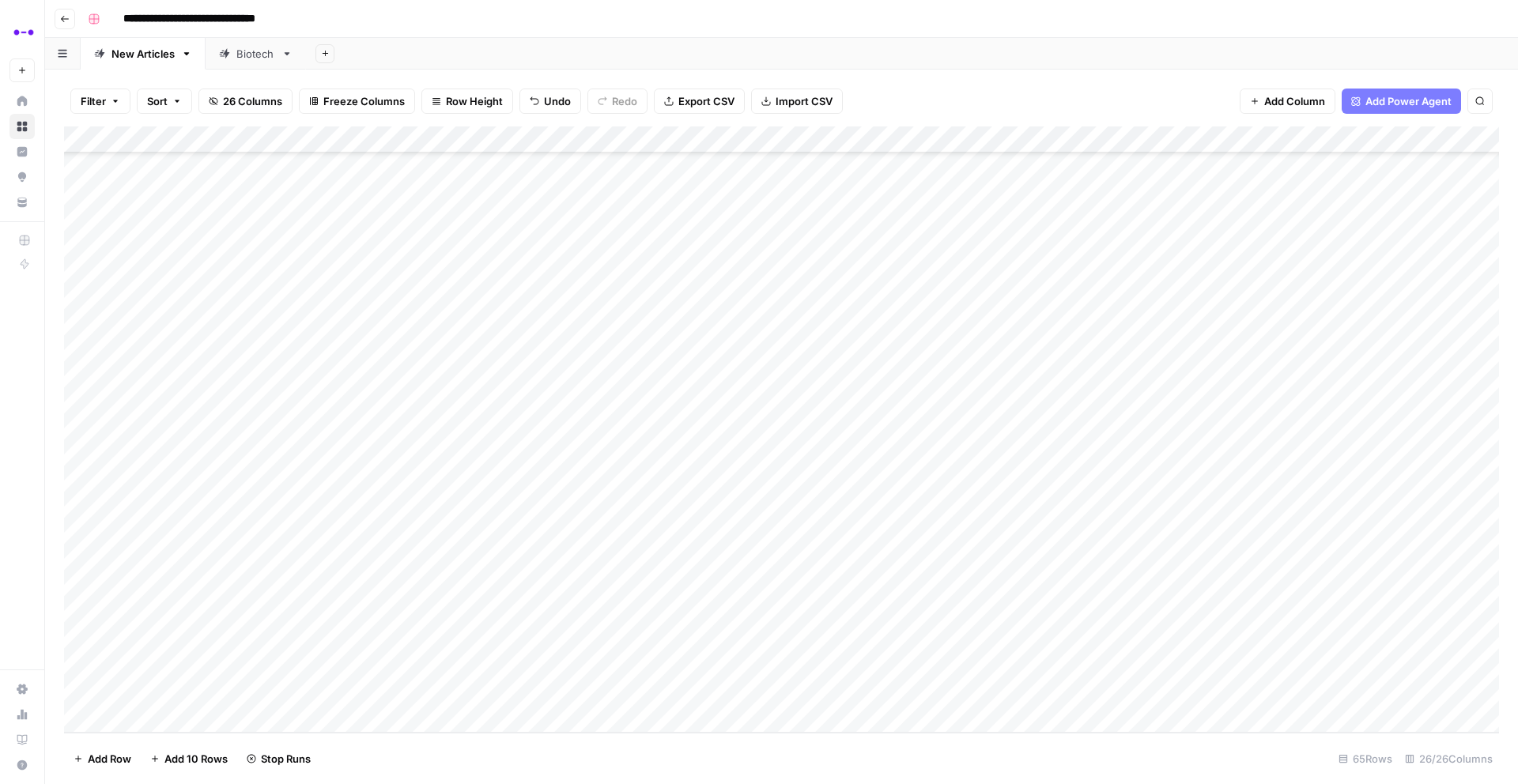
click at [876, 475] on div "Add Column" at bounding box center [781, 430] width 1434 height 606
click at [998, 477] on div "Add Column" at bounding box center [781, 430] width 1434 height 606
click at [1397, 472] on div "Add Column" at bounding box center [781, 430] width 1434 height 606
click at [1005, 481] on div "Add Column" at bounding box center [781, 430] width 1434 height 606
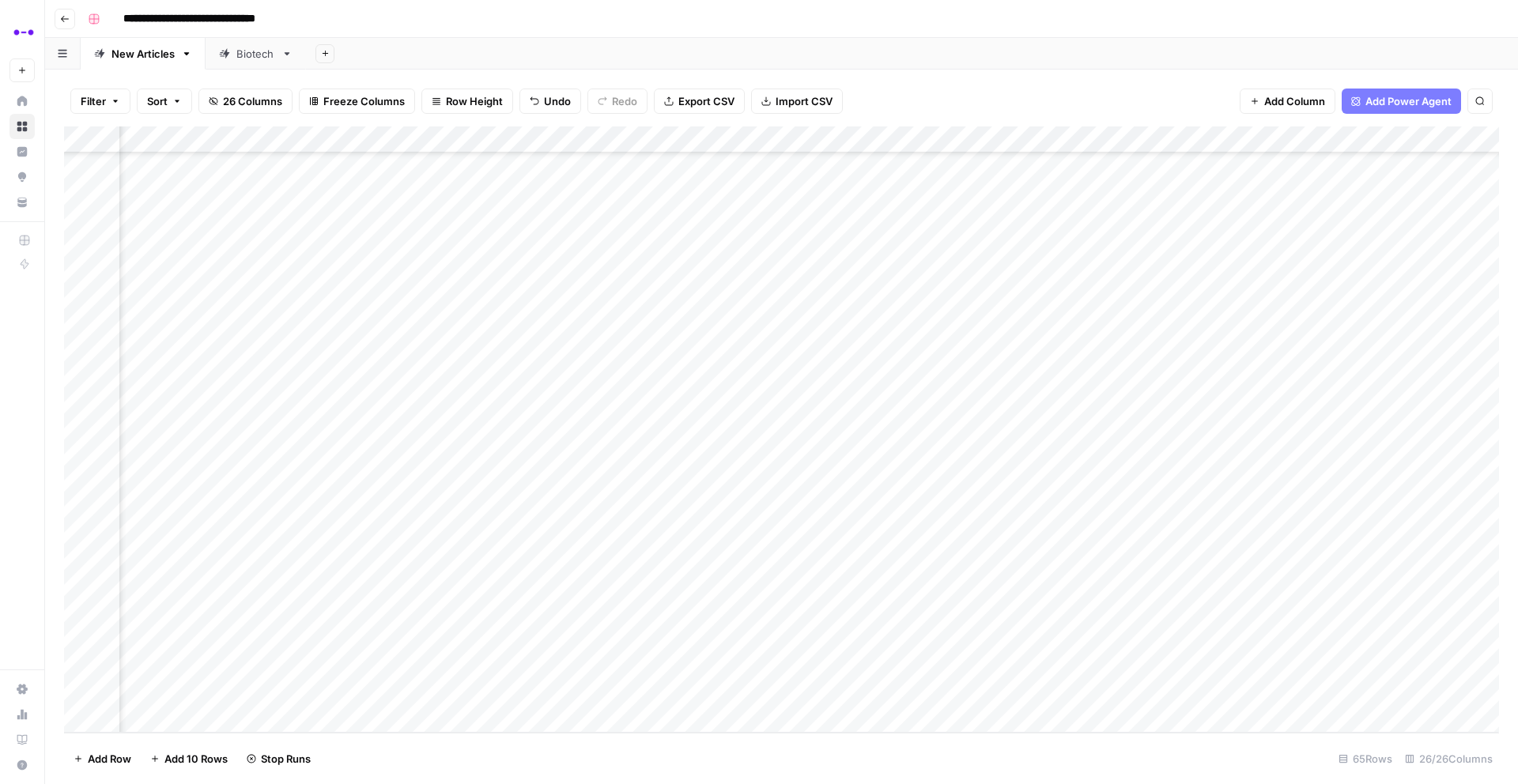
click at [1005, 481] on div "Add Column" at bounding box center [781, 430] width 1434 height 606
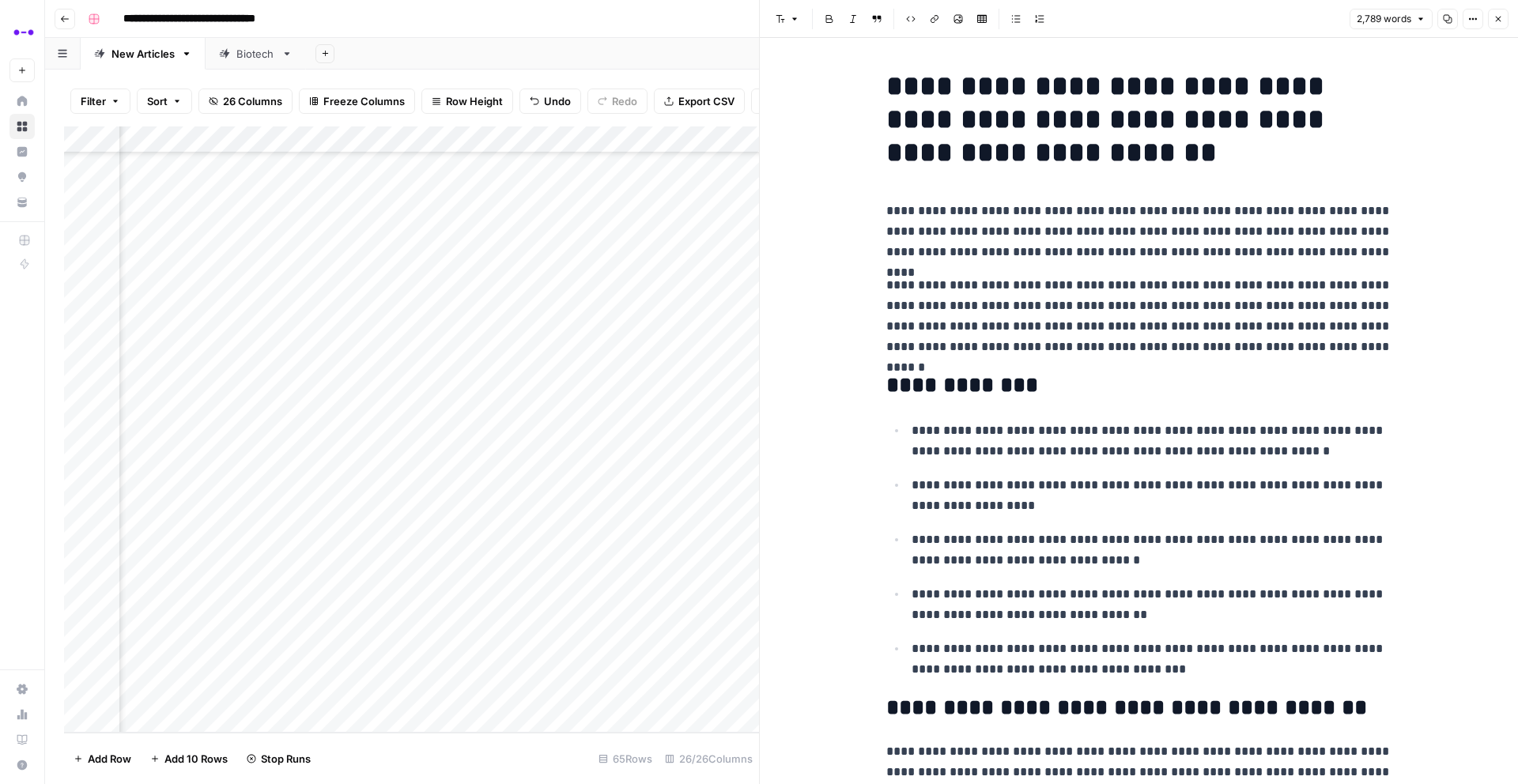
click at [1454, 20] on button "Copy" at bounding box center [1447, 19] width 21 height 21
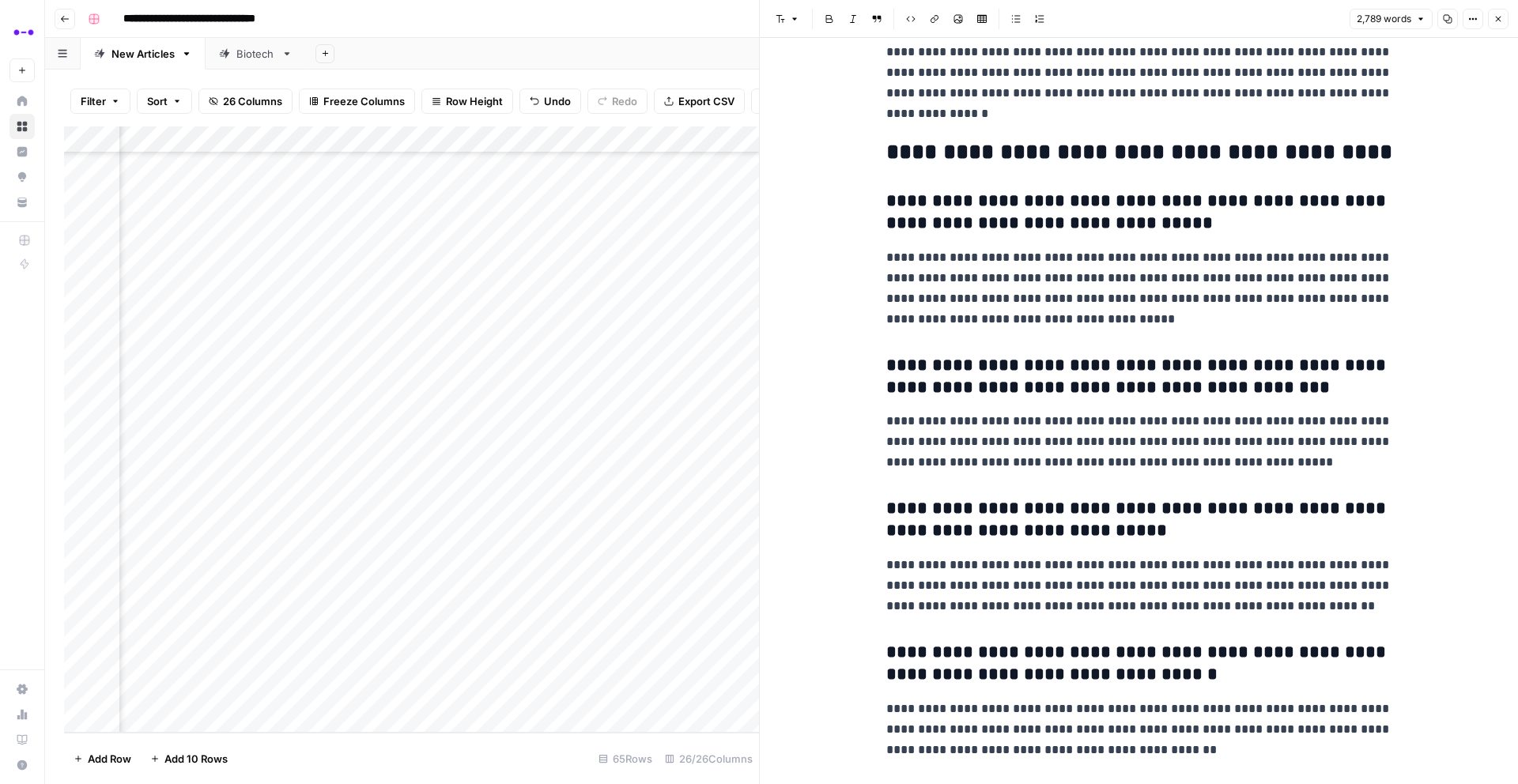
scroll to position [7932, 0]
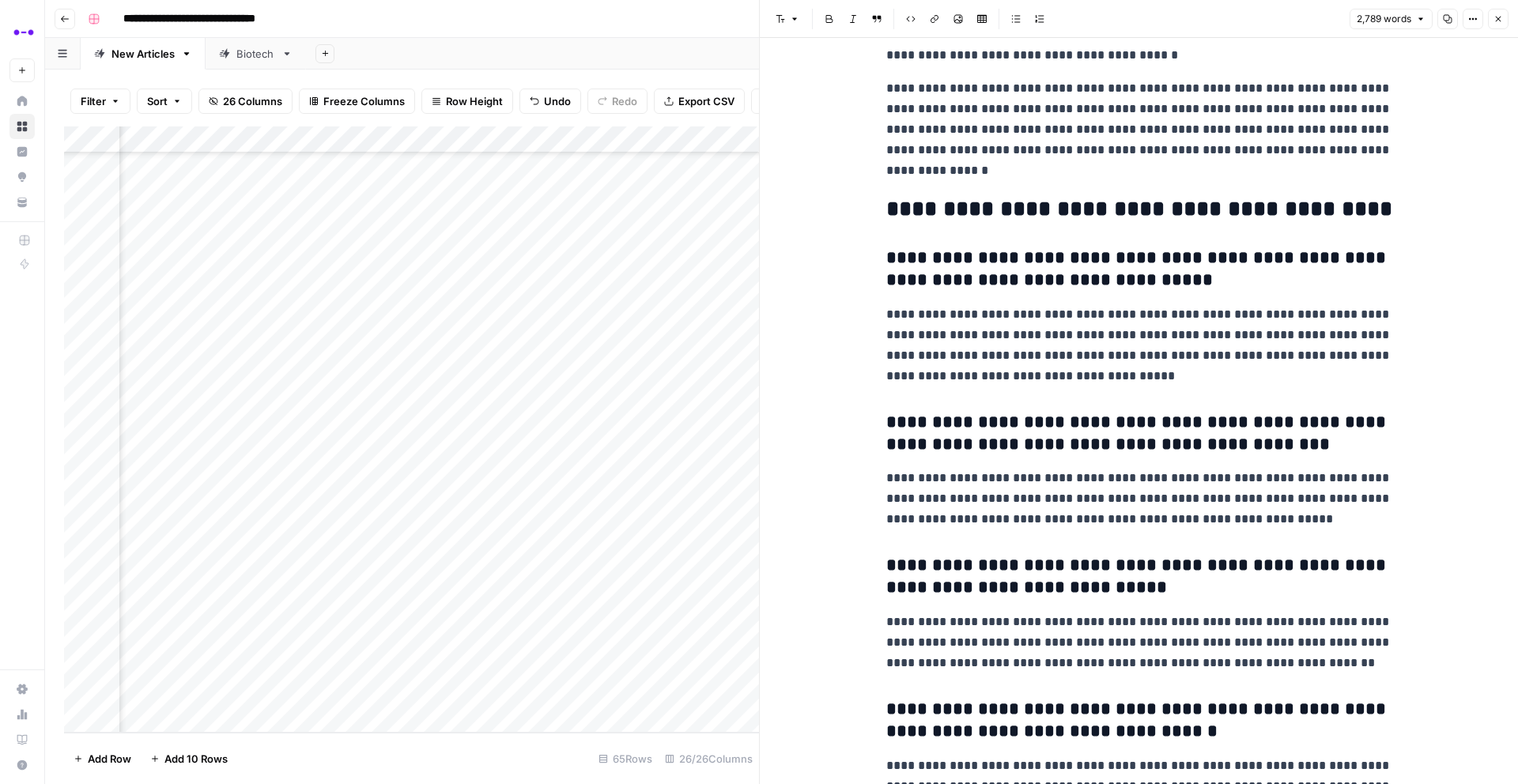
click at [1062, 288] on h3 "**********" at bounding box center [1138, 269] width 506 height 44
click at [1153, 324] on p "**********" at bounding box center [1138, 344] width 506 height 82
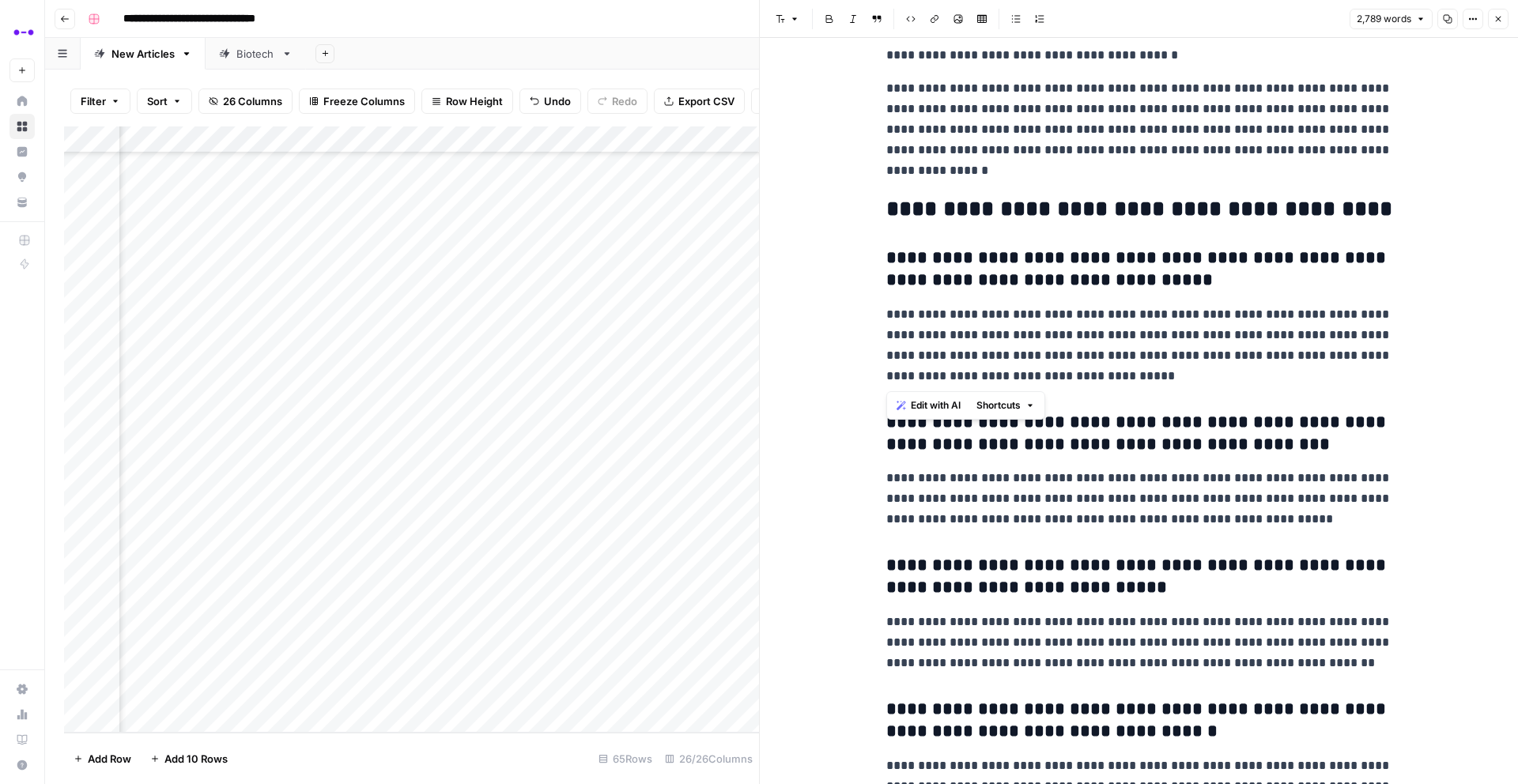
click at [1153, 324] on p "**********" at bounding box center [1138, 344] width 506 height 82
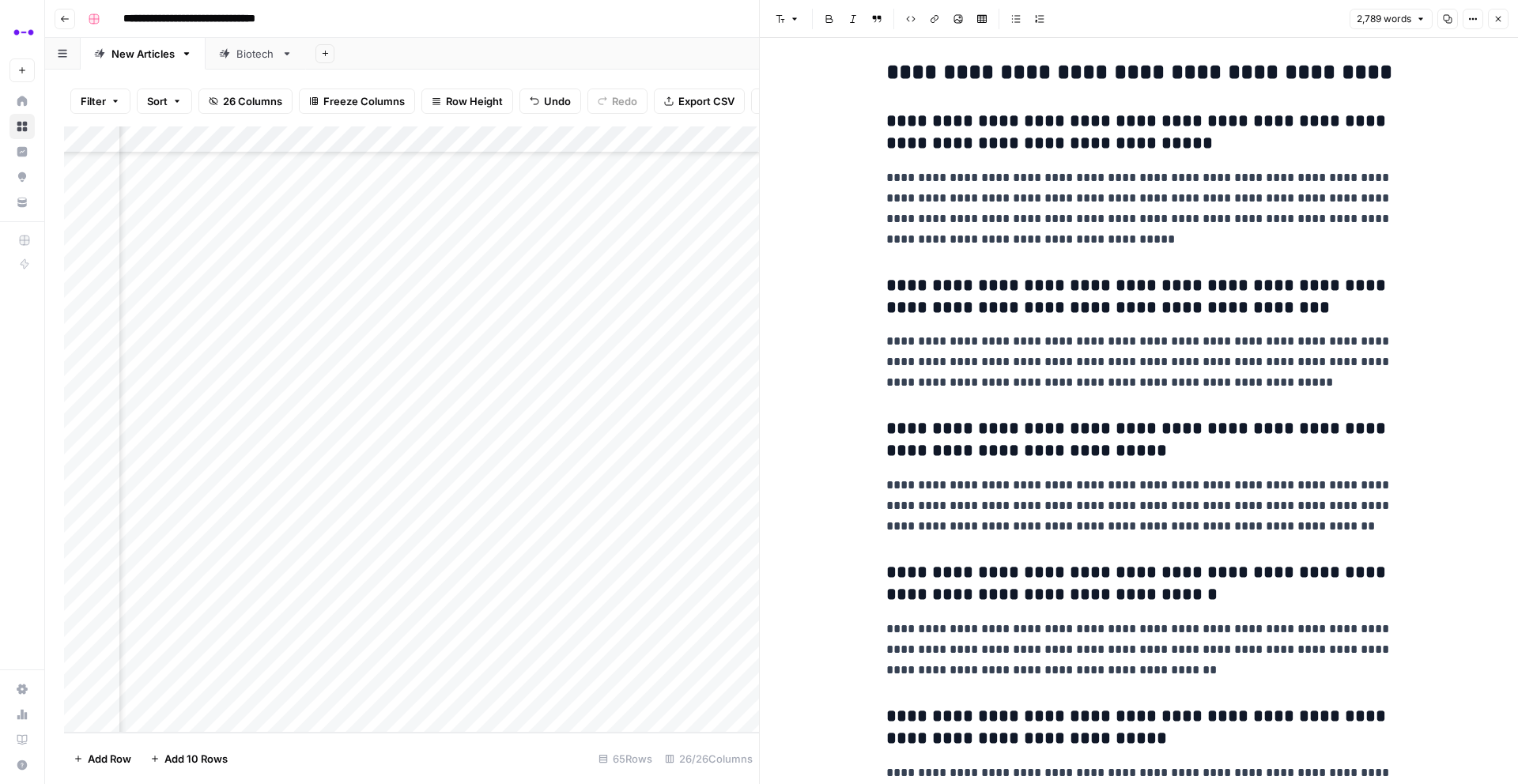
scroll to position [8166, 0]
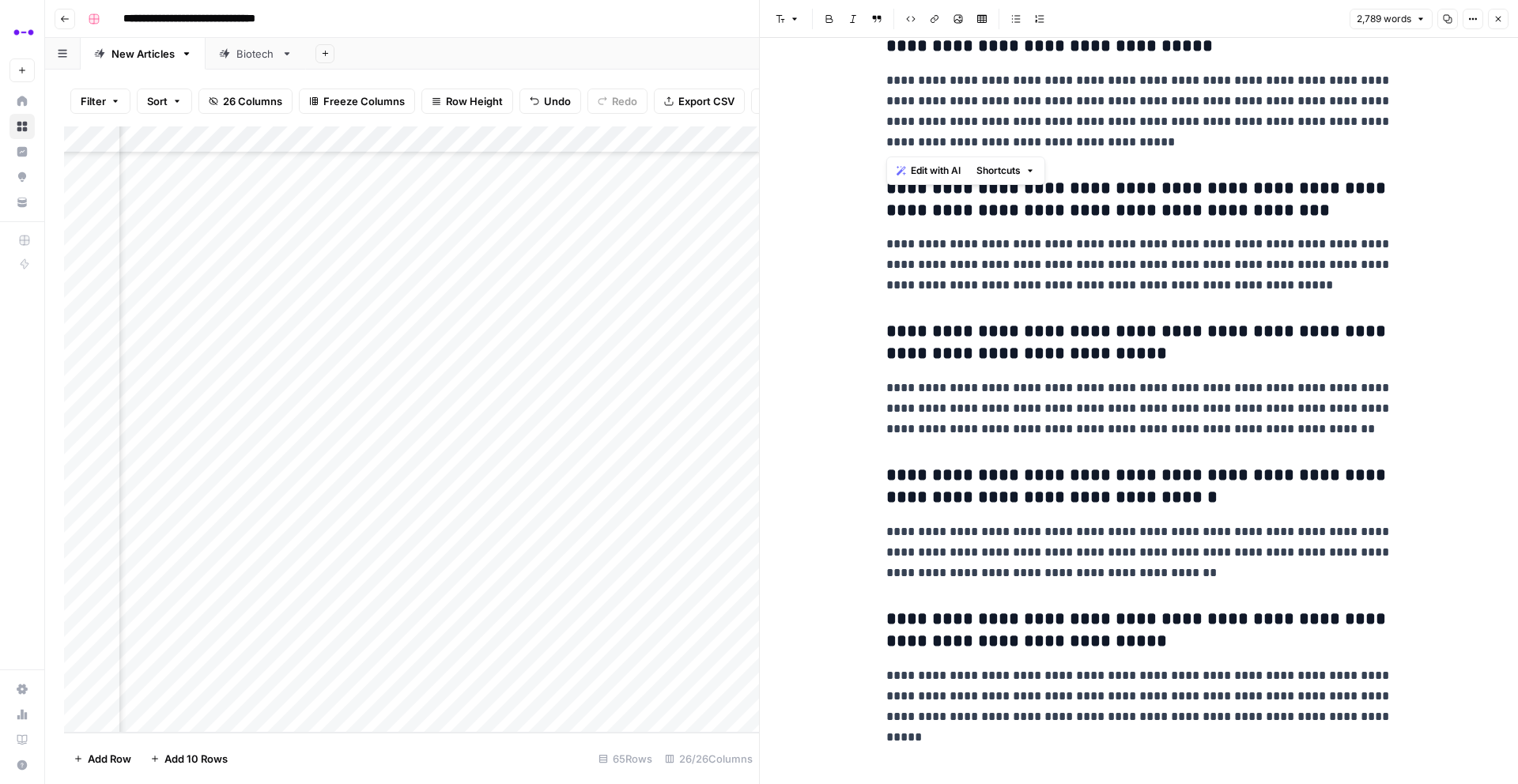
click at [1105, 198] on h3 "**********" at bounding box center [1138, 200] width 506 height 44
click at [1172, 281] on p "**********" at bounding box center [1138, 264] width 506 height 62
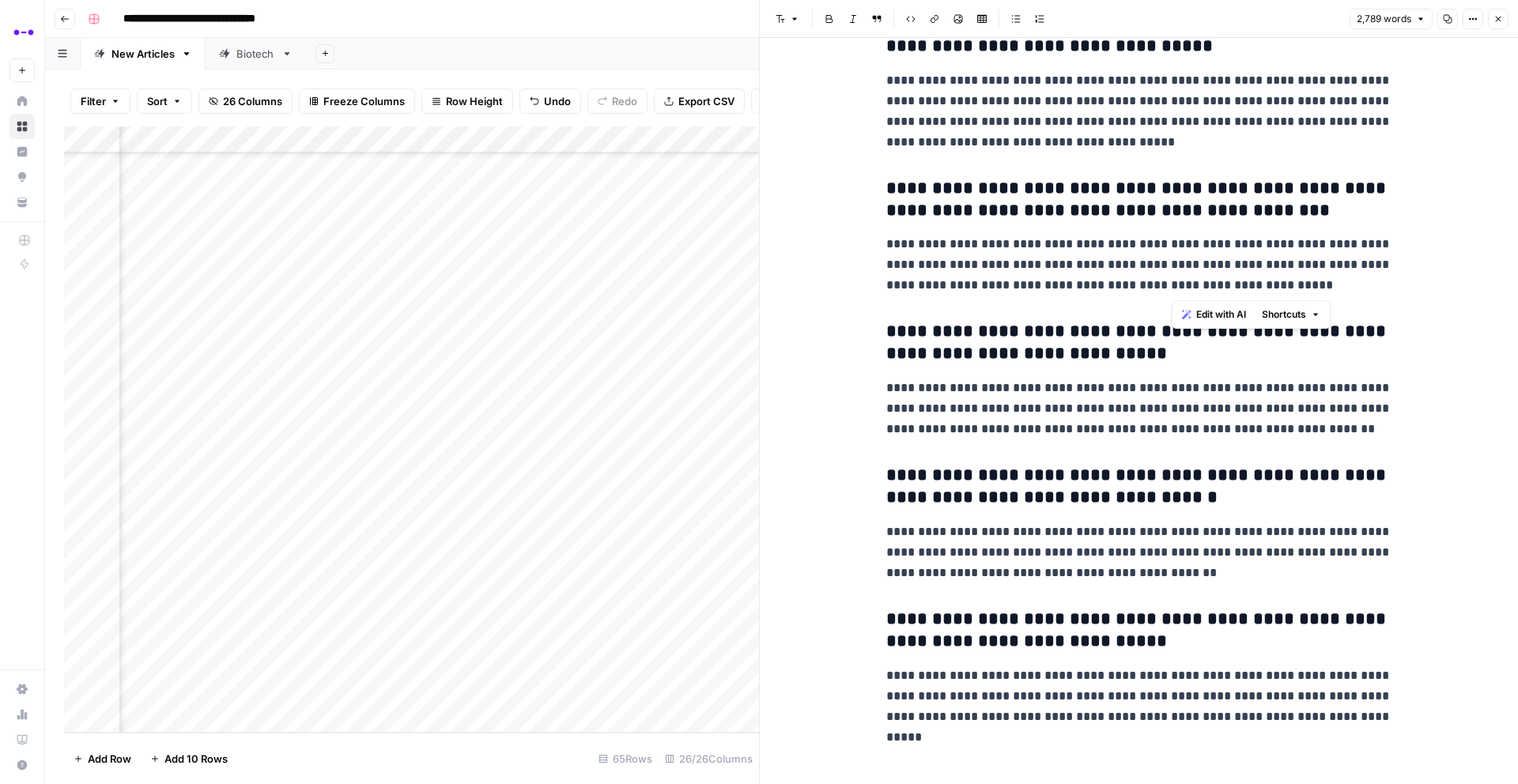
click at [1172, 281] on p "**********" at bounding box center [1138, 264] width 506 height 62
click at [1208, 332] on h3 "**********" at bounding box center [1138, 343] width 506 height 44
click at [1207, 395] on p "**********" at bounding box center [1138, 408] width 506 height 62
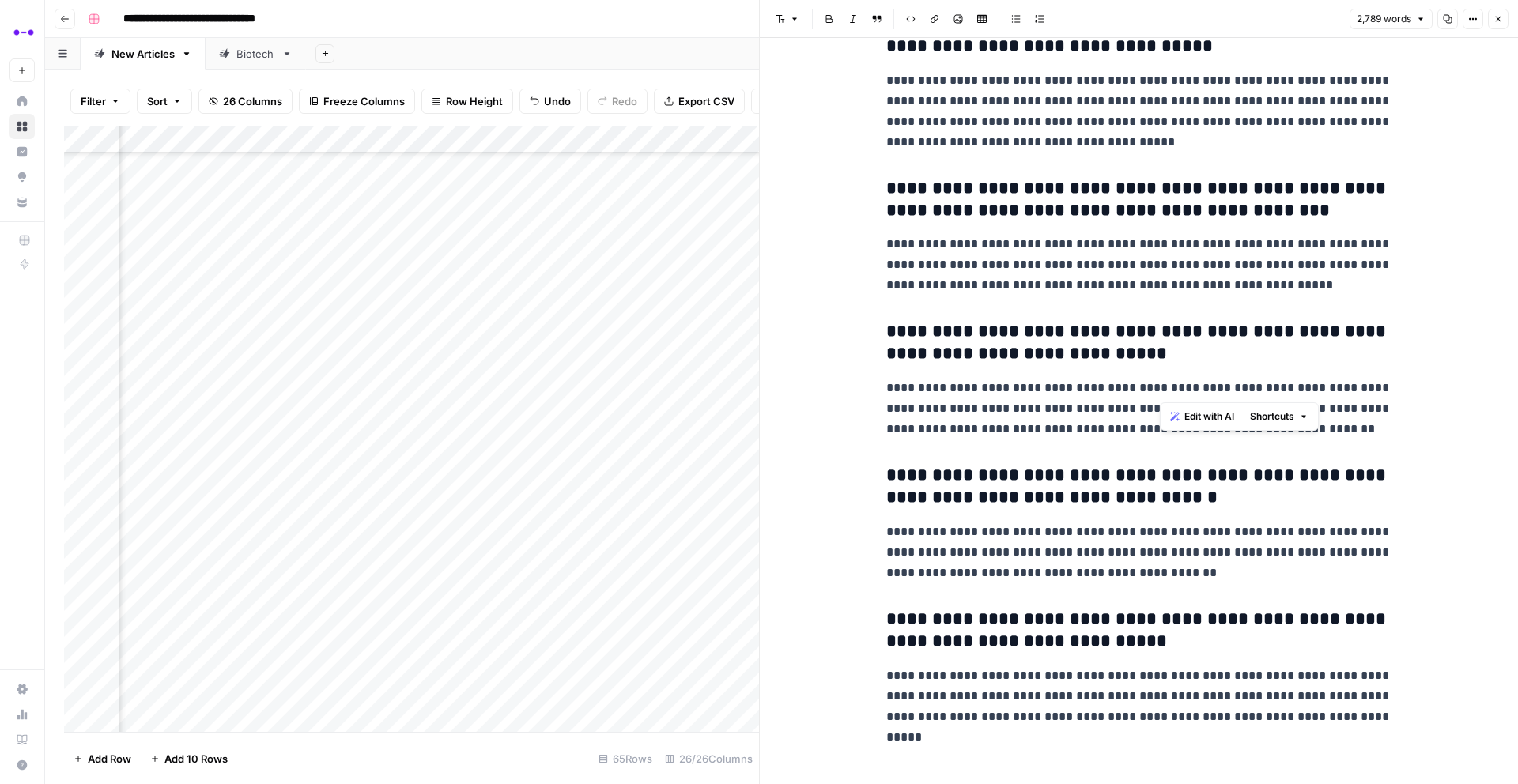
click at [1207, 395] on p "**********" at bounding box center [1138, 408] width 506 height 62
click at [1050, 484] on h3 "**********" at bounding box center [1138, 486] width 506 height 44
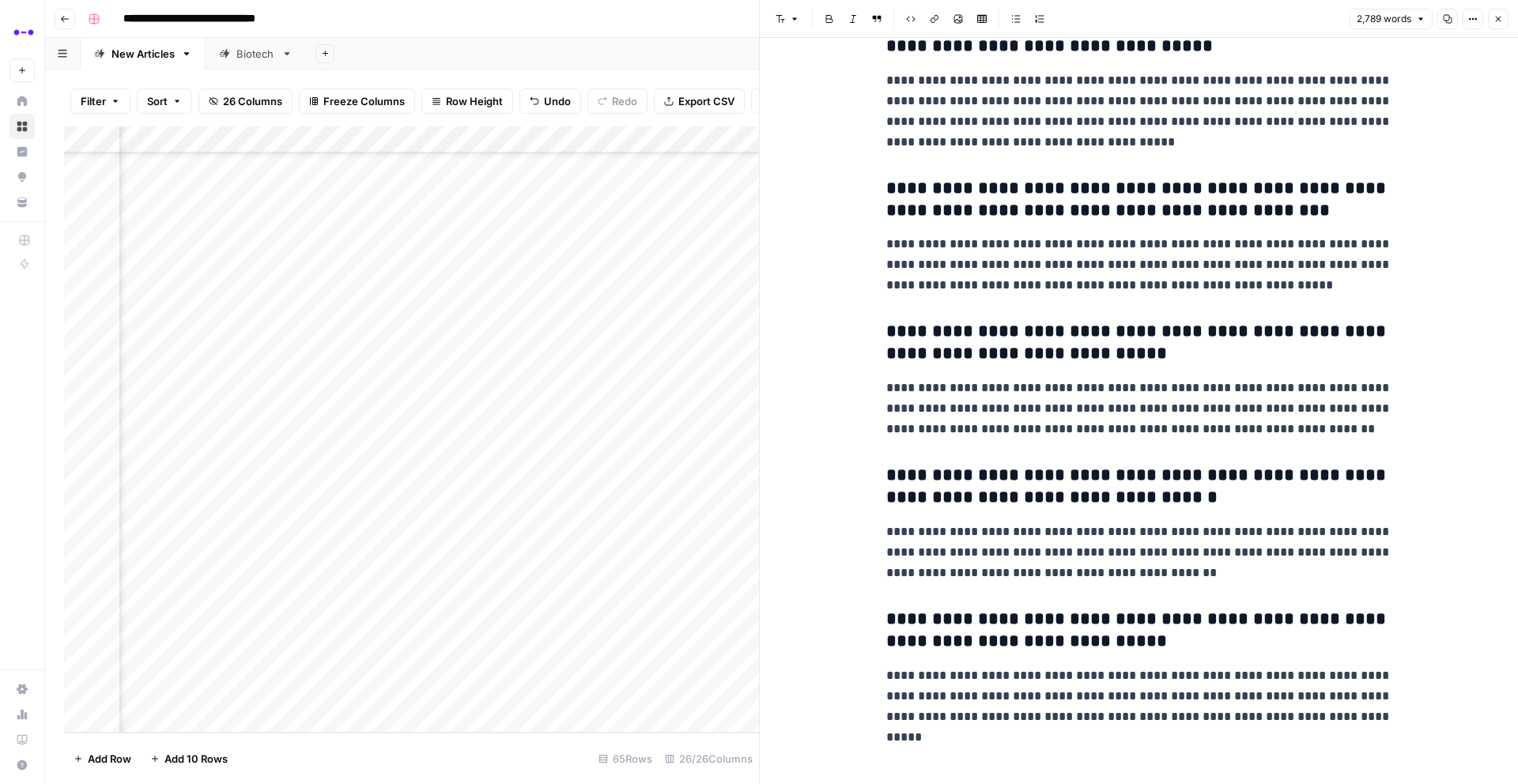
click at [1121, 550] on p "**********" at bounding box center [1138, 552] width 506 height 62
click at [1049, 628] on h3 "**********" at bounding box center [1138, 630] width 506 height 44
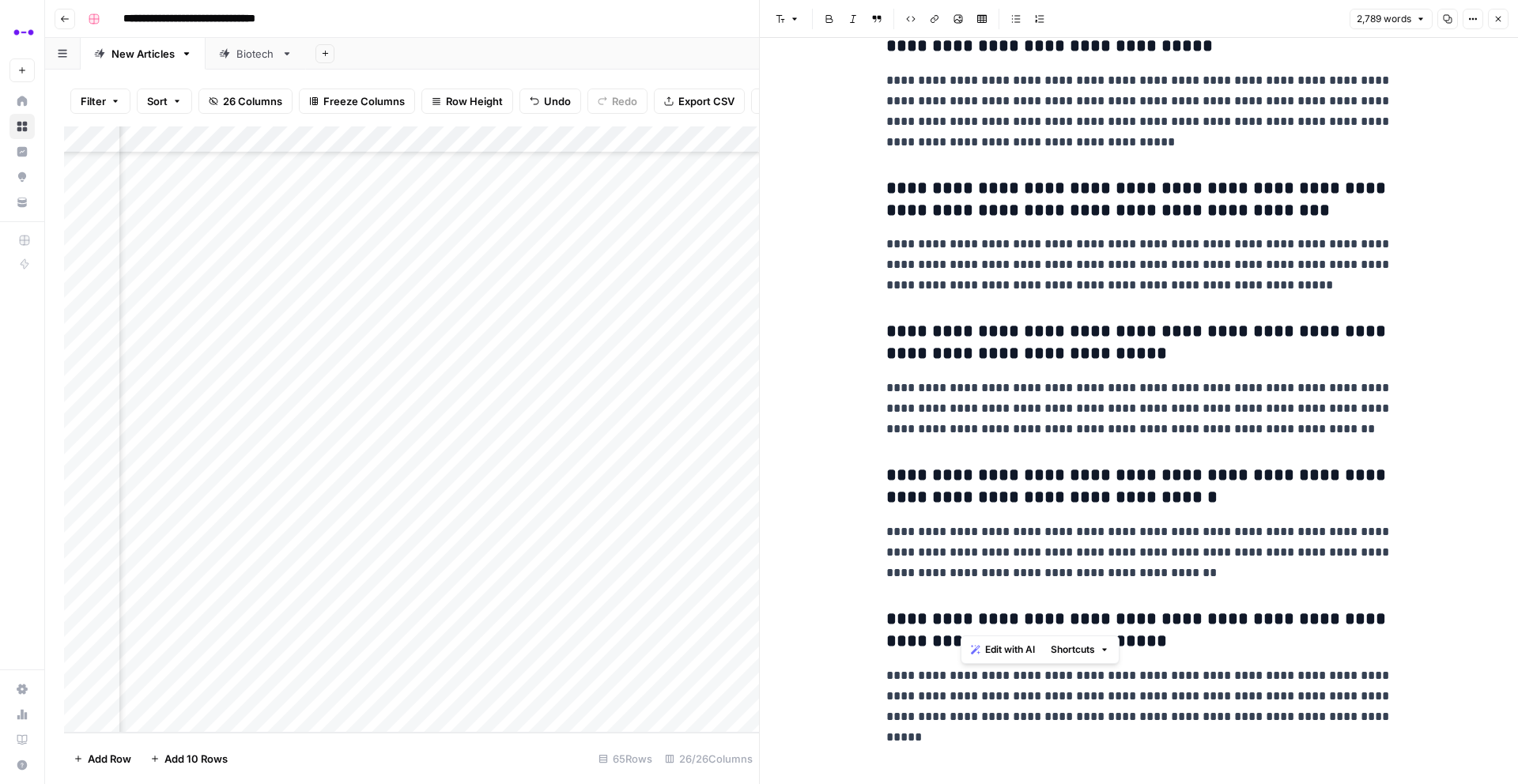
click at [1049, 628] on h3 "**********" at bounding box center [1138, 630] width 506 height 44
click at [1242, 692] on p "**********" at bounding box center [1138, 696] width 506 height 62
click at [1500, 20] on icon "button" at bounding box center [1497, 19] width 10 height 10
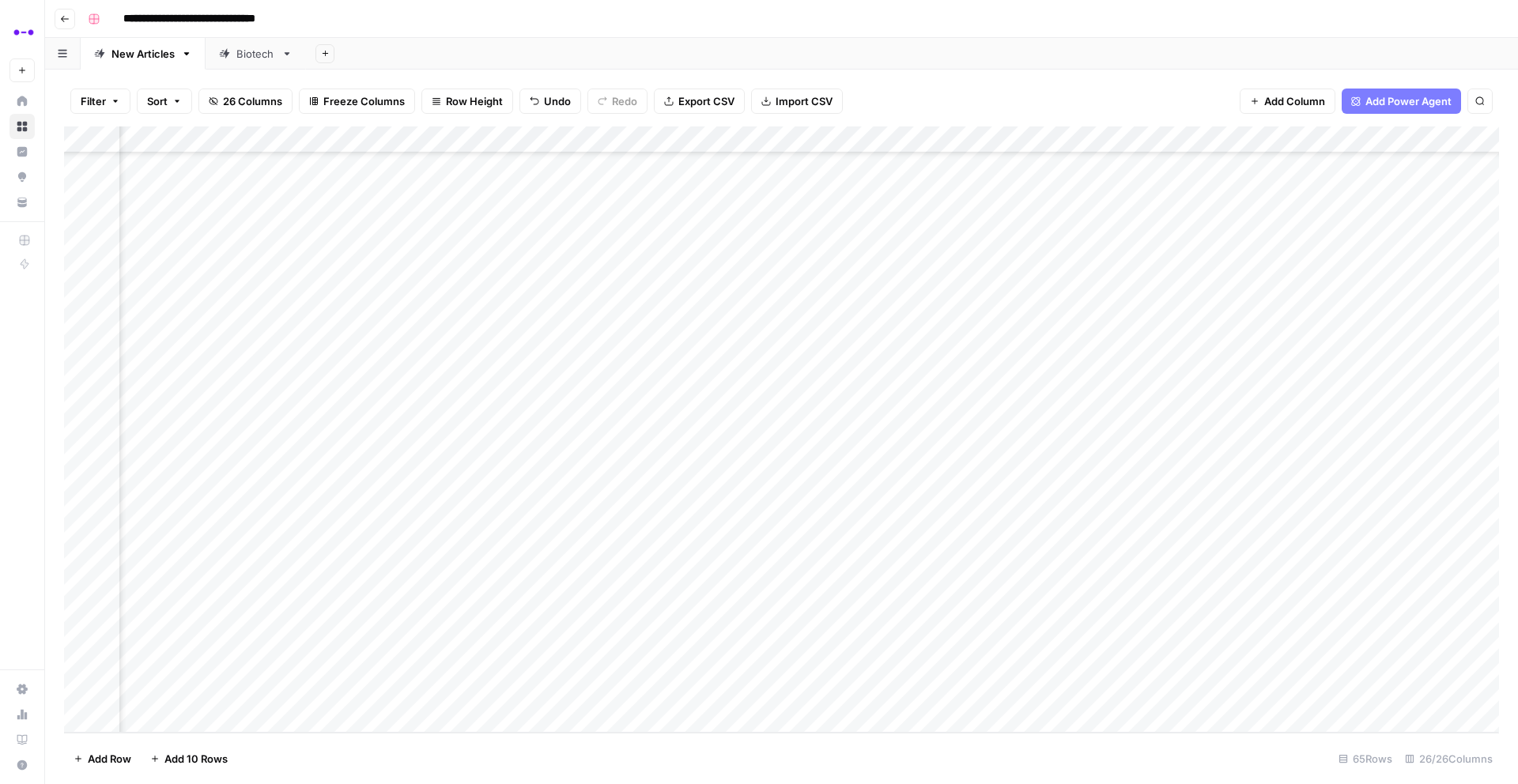
click at [1147, 530] on div "Add Column" at bounding box center [781, 430] width 1434 height 606
click at [147, 481] on div "Add Column" at bounding box center [781, 430] width 1434 height 606
click at [168, 539] on button "Published" at bounding box center [174, 539] width 61 height 19
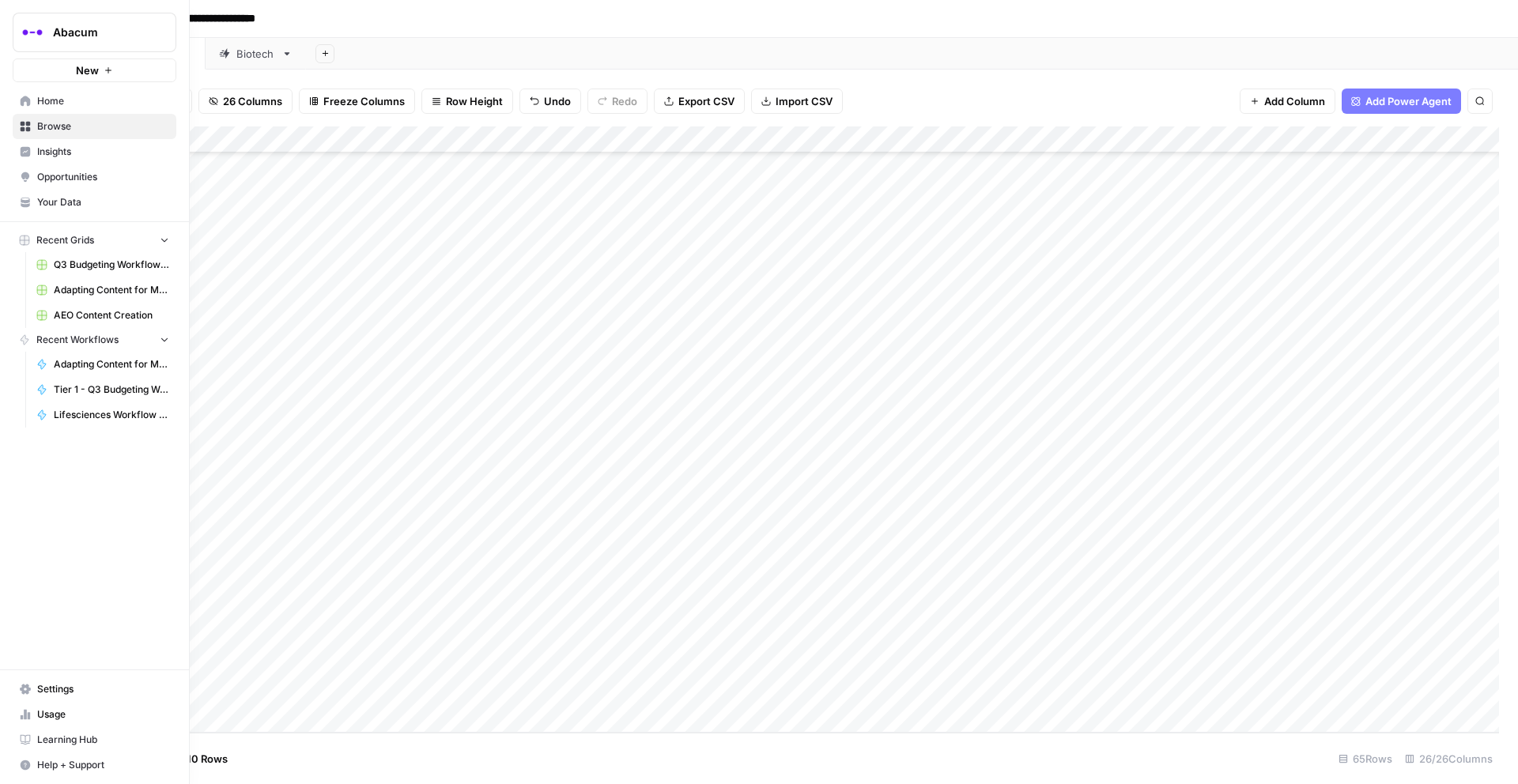
click at [55, 97] on span "Home" at bounding box center [103, 102] width 132 height 14
